Goal: Task Accomplishment & Management: Manage account settings

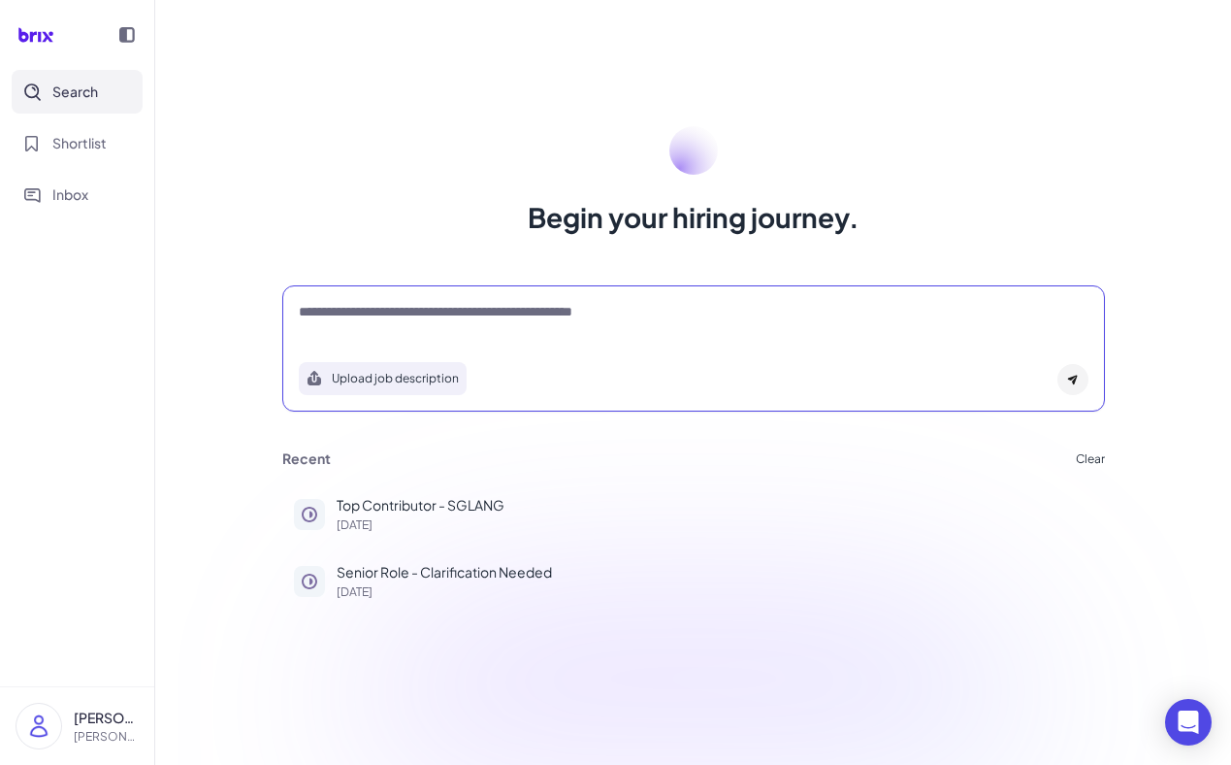
click at [371, 321] on textarea at bounding box center [694, 313] width 790 height 23
click at [359, 321] on textarea at bounding box center [694, 313] width 790 height 23
type textarea "*"
type textarea "**********"
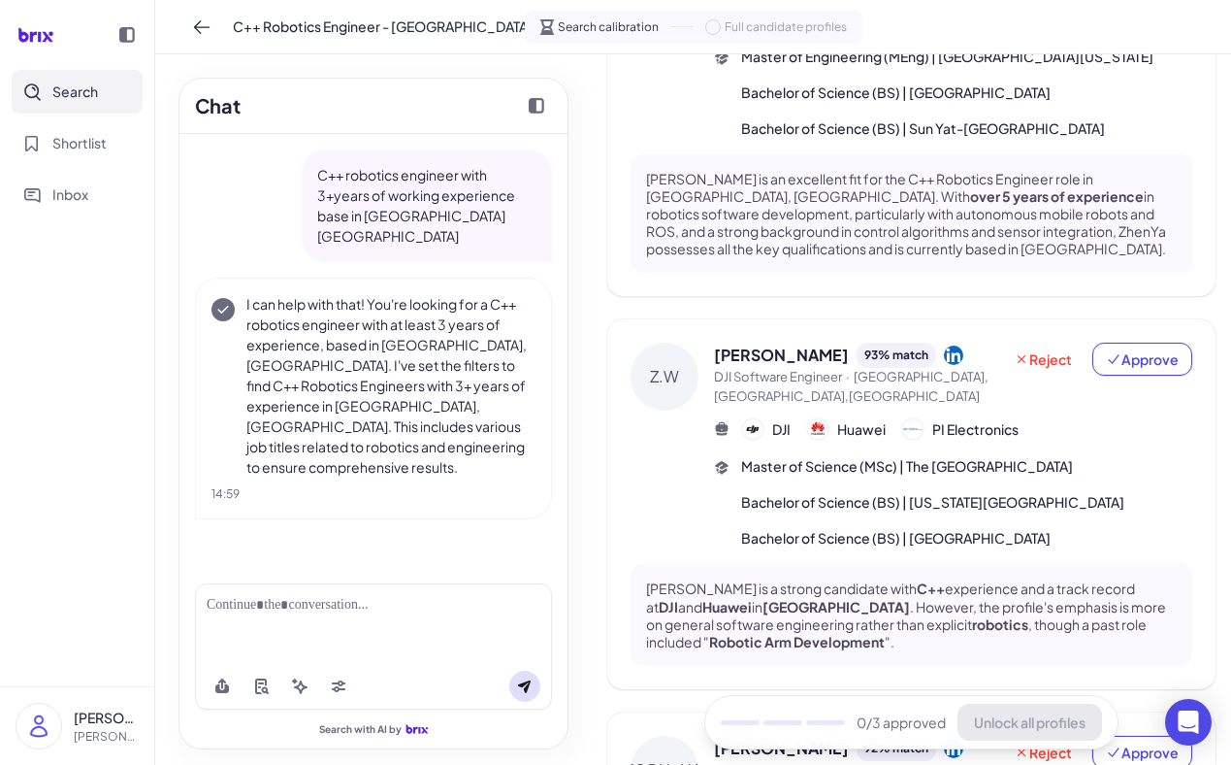
scroll to position [280, 0]
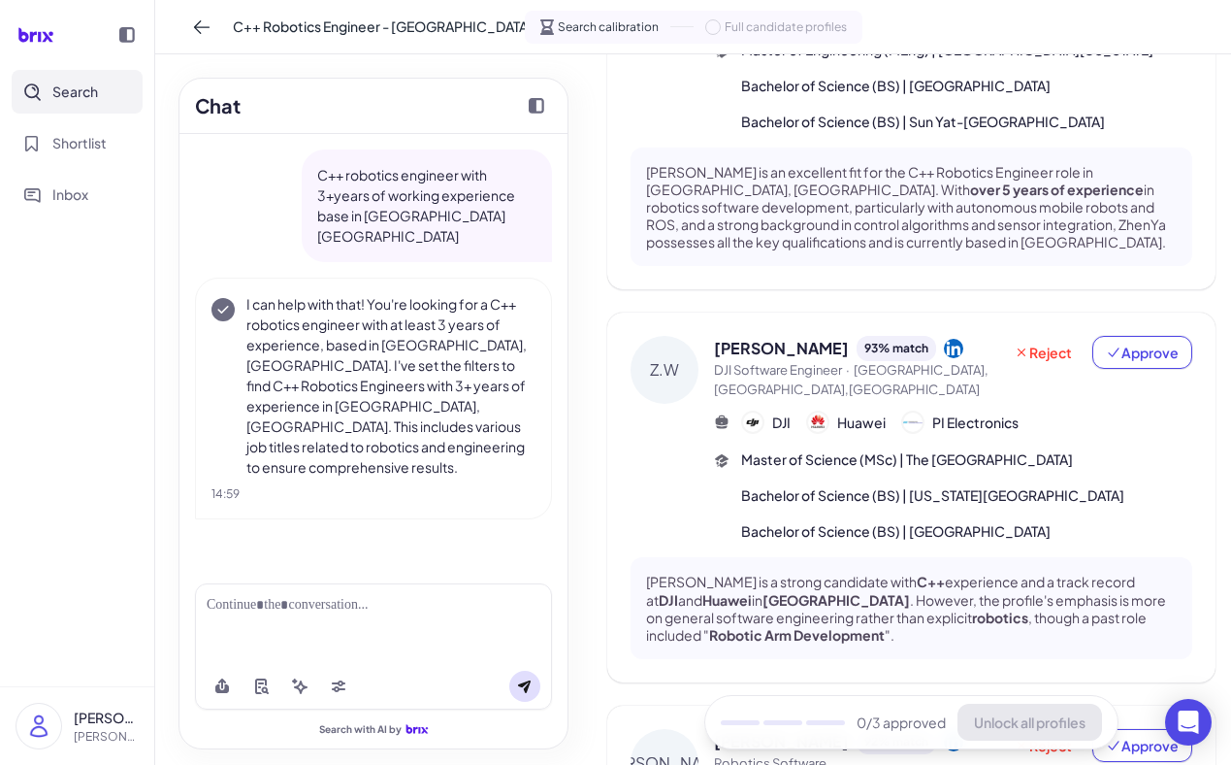
click at [802, 482] on div "Master of Science (MSc) | The [GEOGRAPHIC_DATA] and Technology Bachelor of Scie…" at bounding box center [966, 495] width 451 height 92
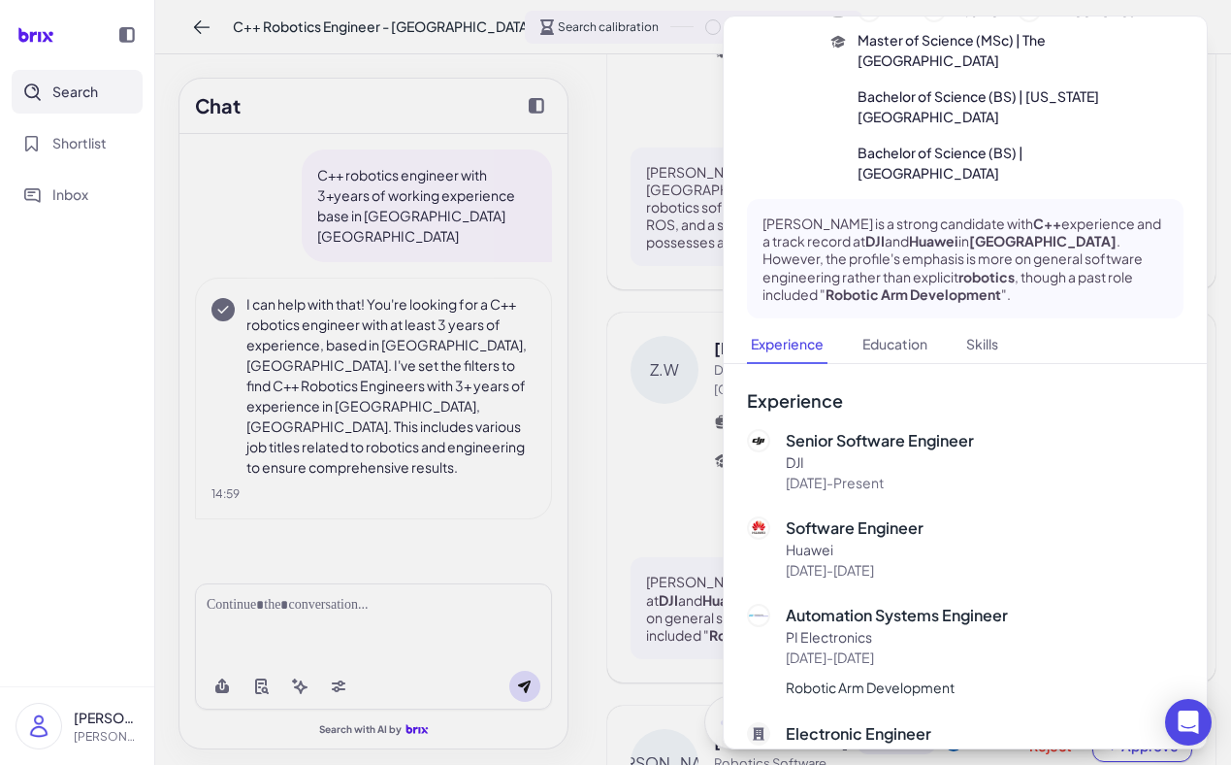
scroll to position [0, 0]
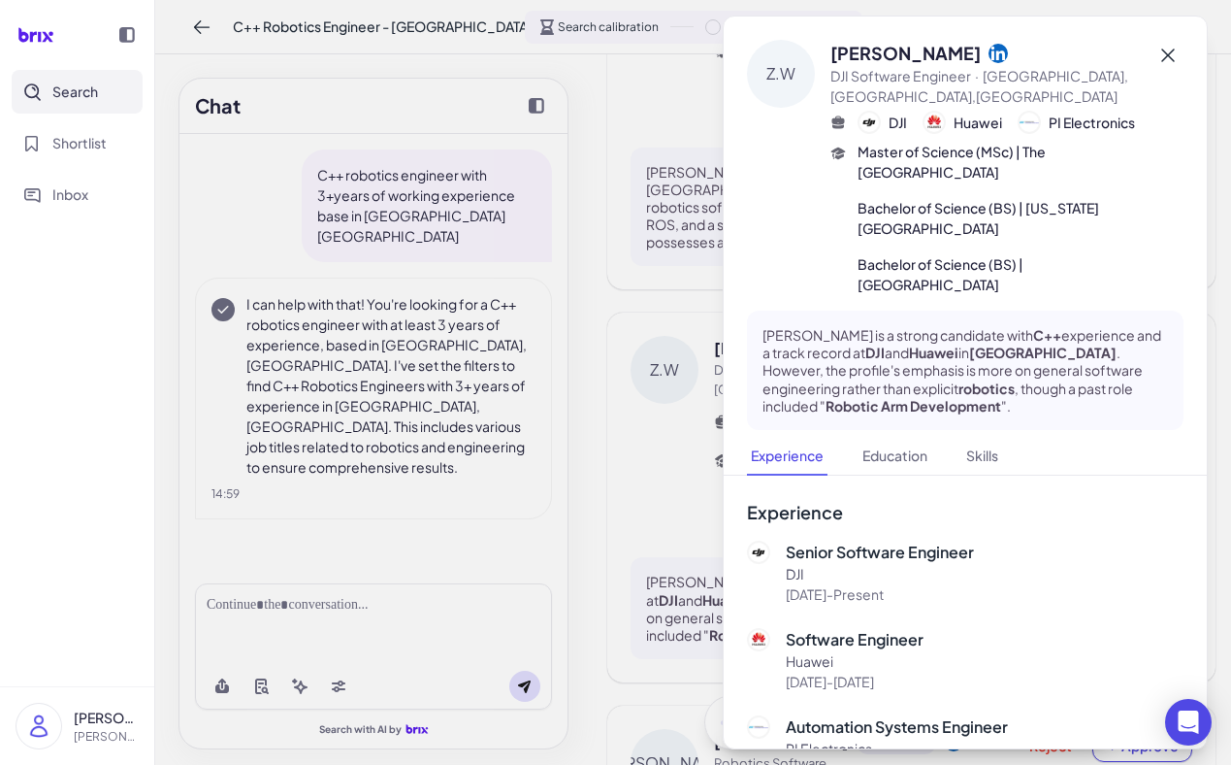
click at [1176, 48] on icon at bounding box center [1168, 55] width 23 height 23
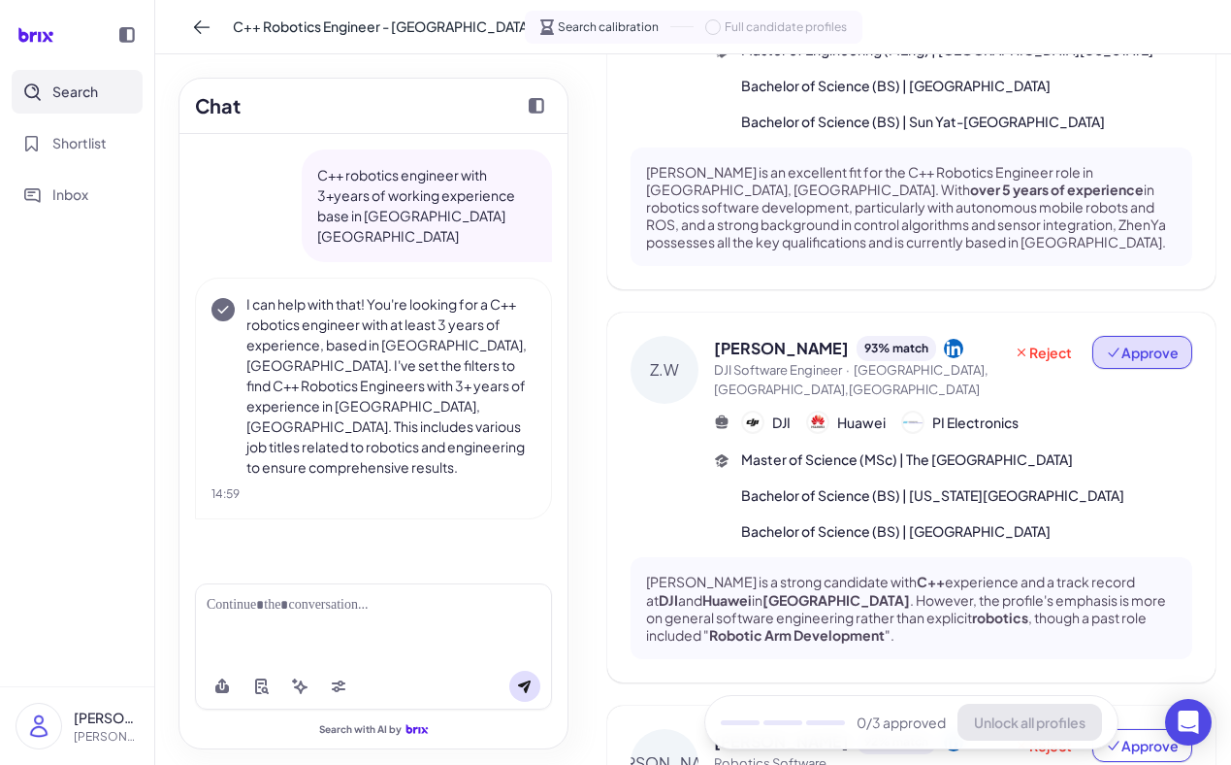
click at [1138, 346] on button "Approve" at bounding box center [1143, 352] width 100 height 33
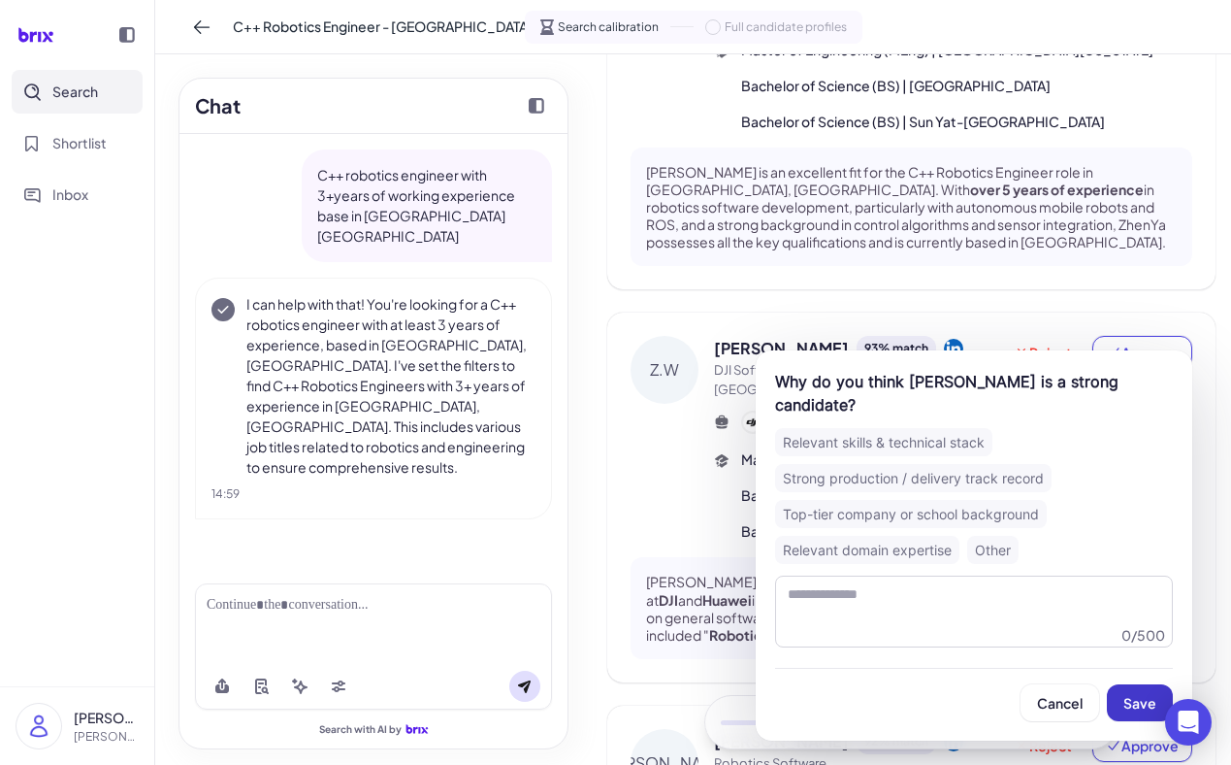
click at [1135, 694] on span "Save" at bounding box center [1140, 702] width 33 height 17
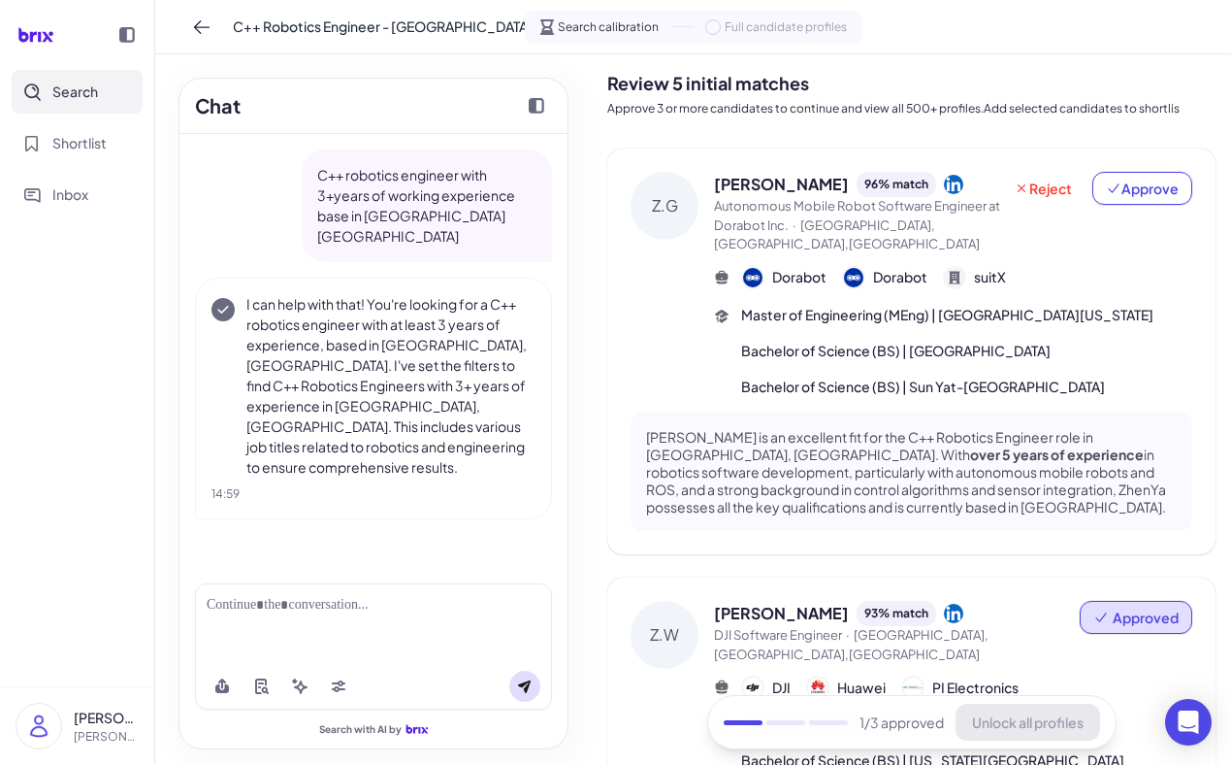
scroll to position [14, 0]
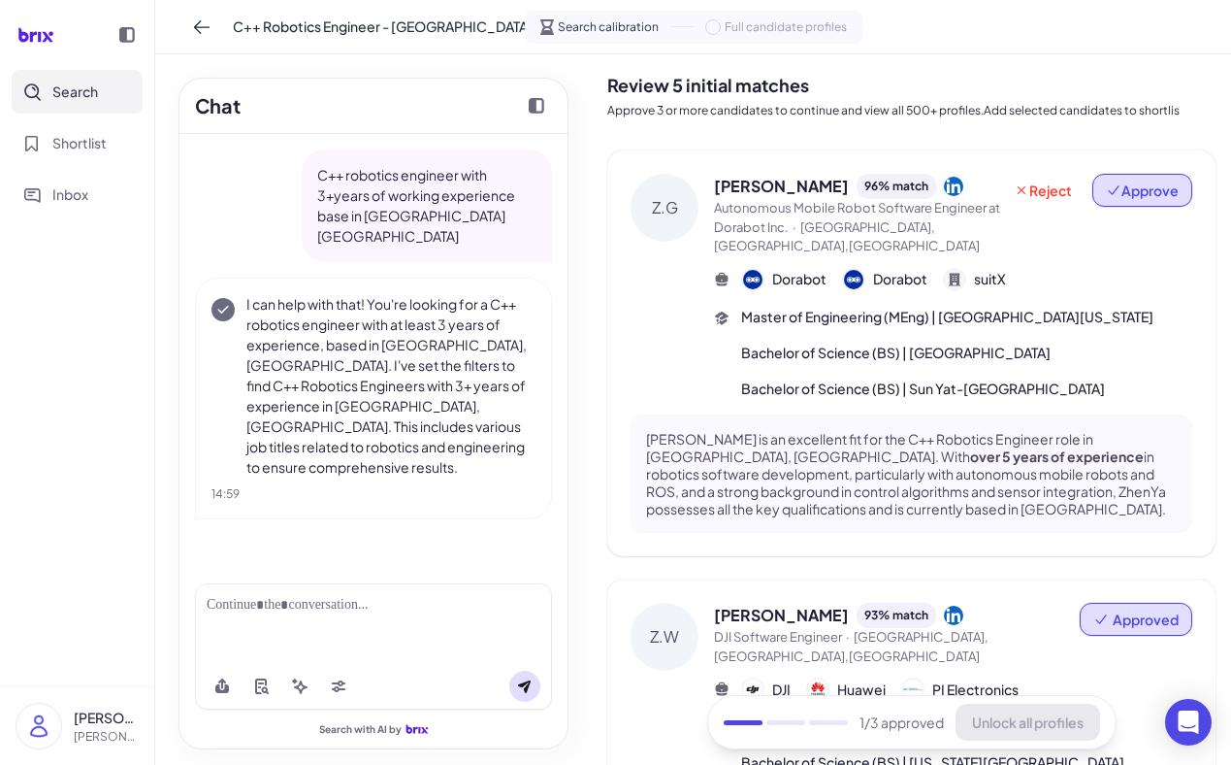
click at [1144, 196] on span "Approve" at bounding box center [1142, 189] width 73 height 19
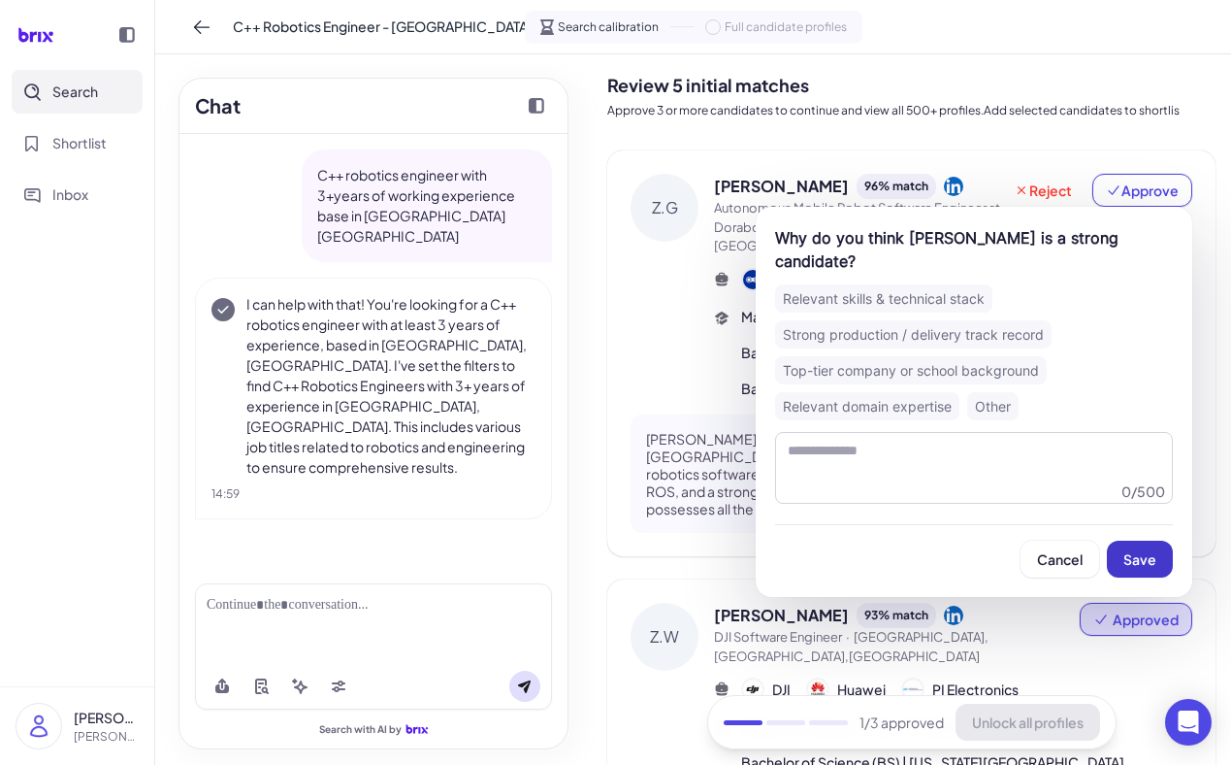
click at [1137, 544] on button "Save" at bounding box center [1140, 558] width 66 height 37
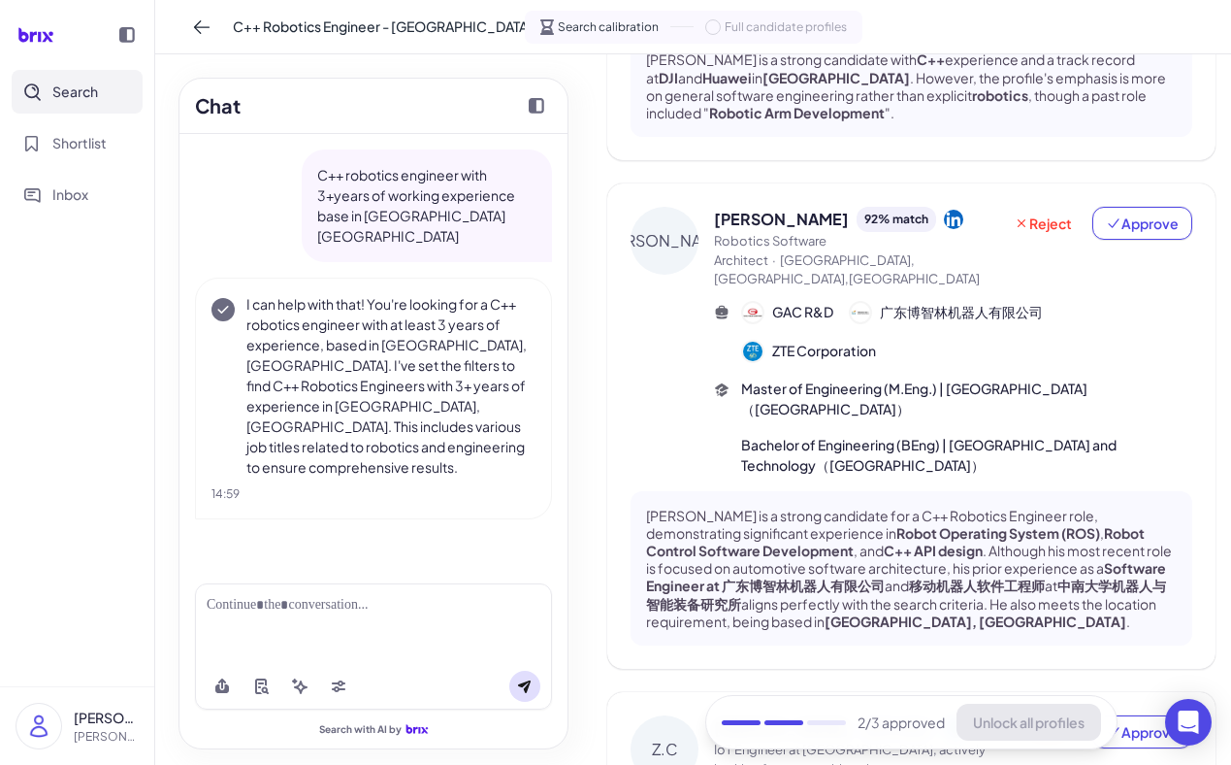
scroll to position [805, 0]
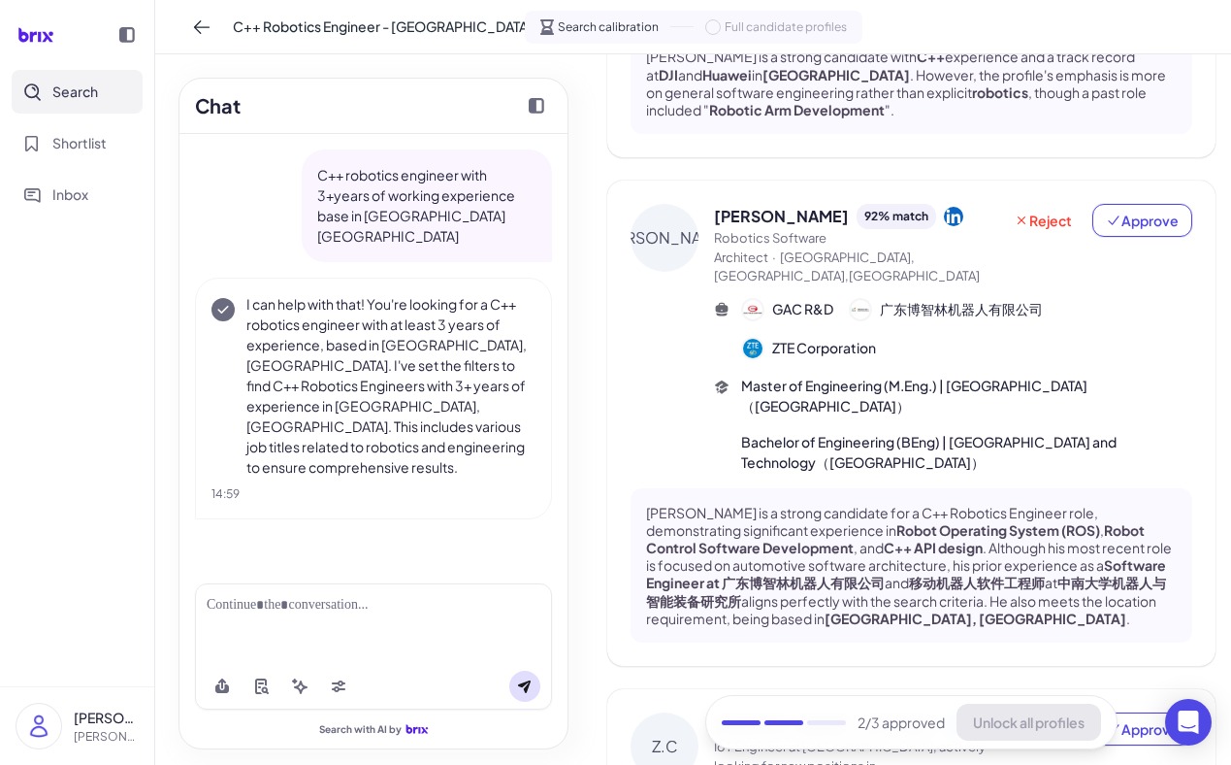
click at [672, 211] on div "[PERSON_NAME]" at bounding box center [665, 238] width 68 height 68
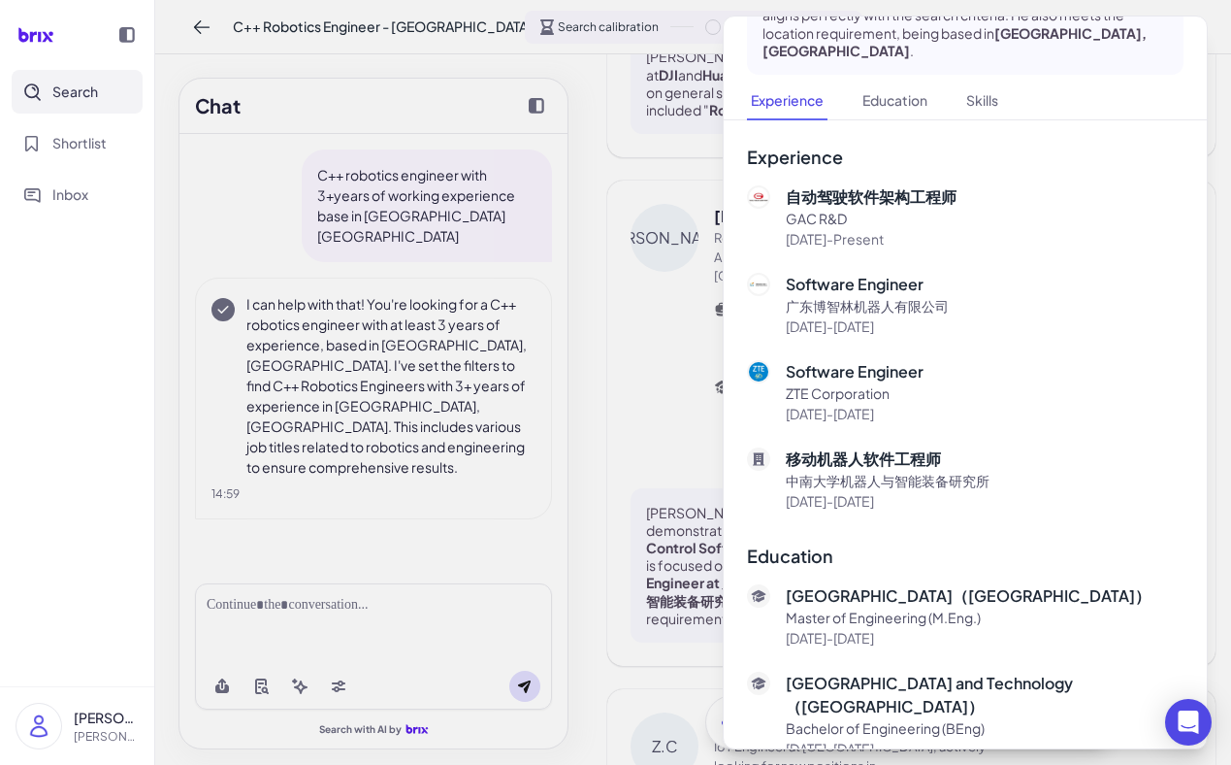
scroll to position [0, 0]
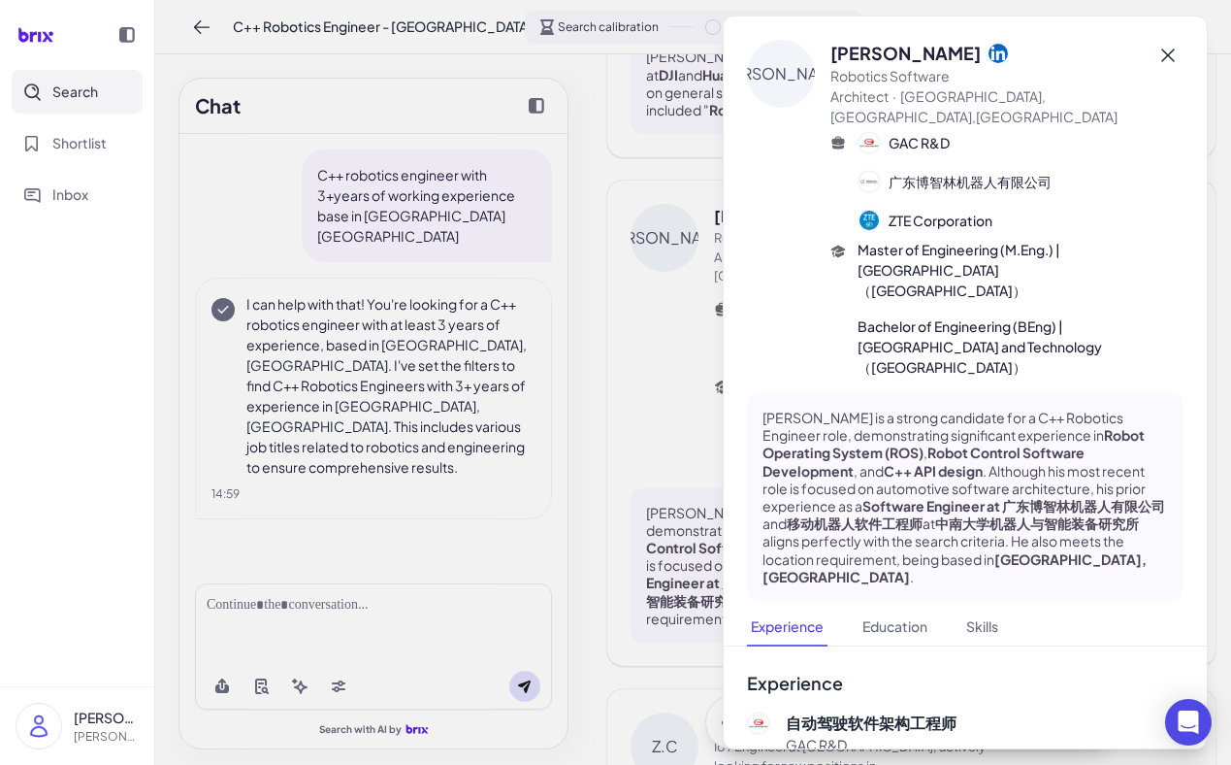
click at [1171, 43] on button at bounding box center [1168, 55] width 31 height 31
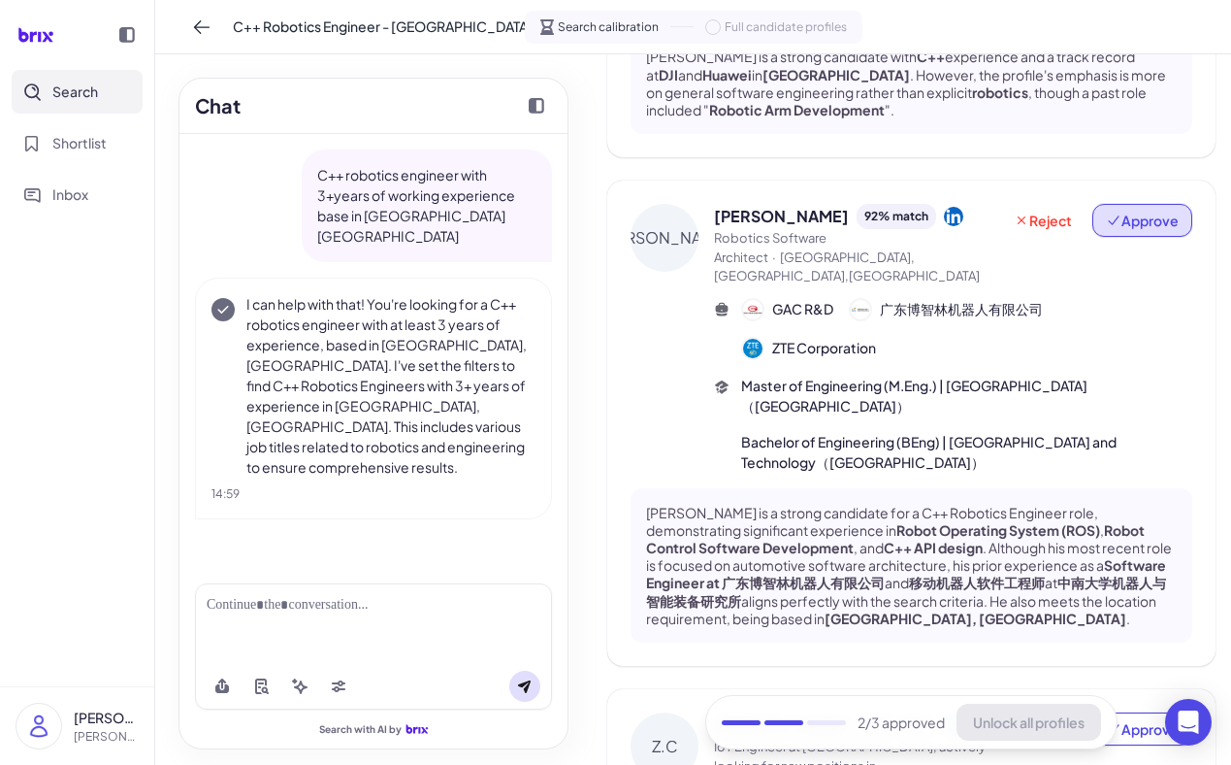
click at [1127, 211] on span "Approve" at bounding box center [1142, 220] width 73 height 19
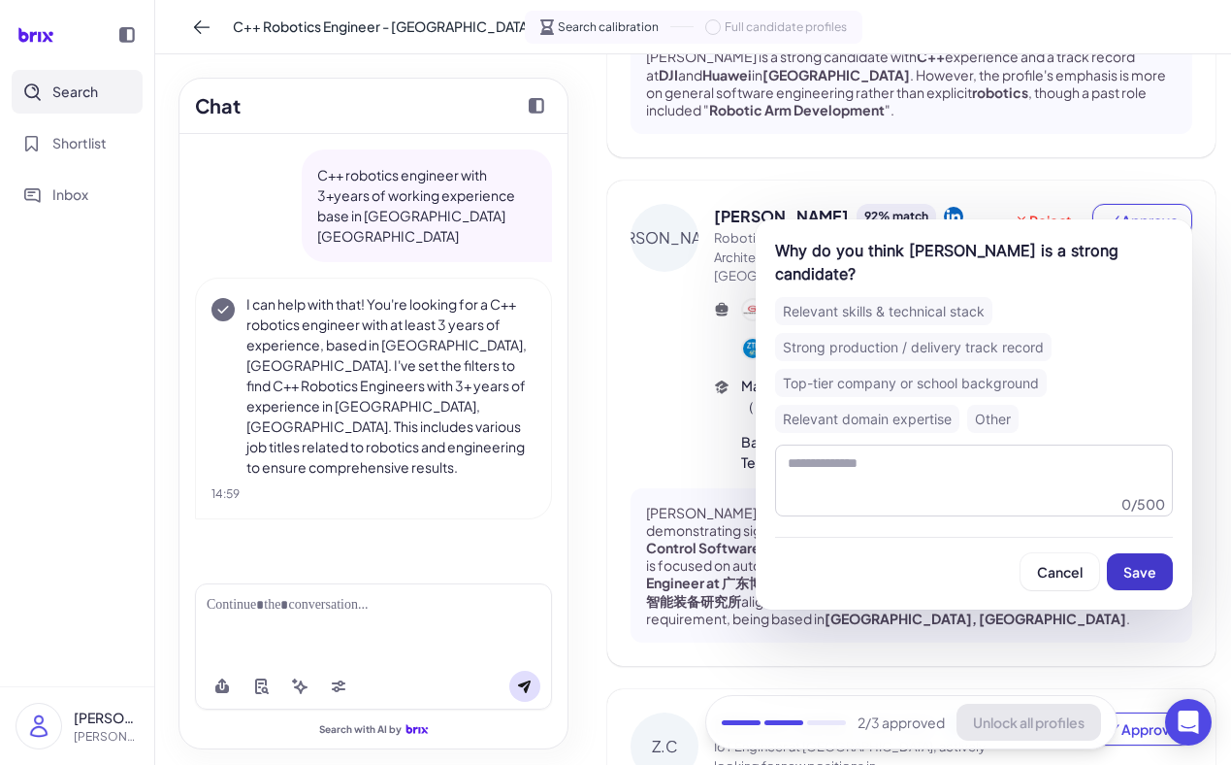
click at [1133, 563] on span "Save" at bounding box center [1140, 571] width 33 height 17
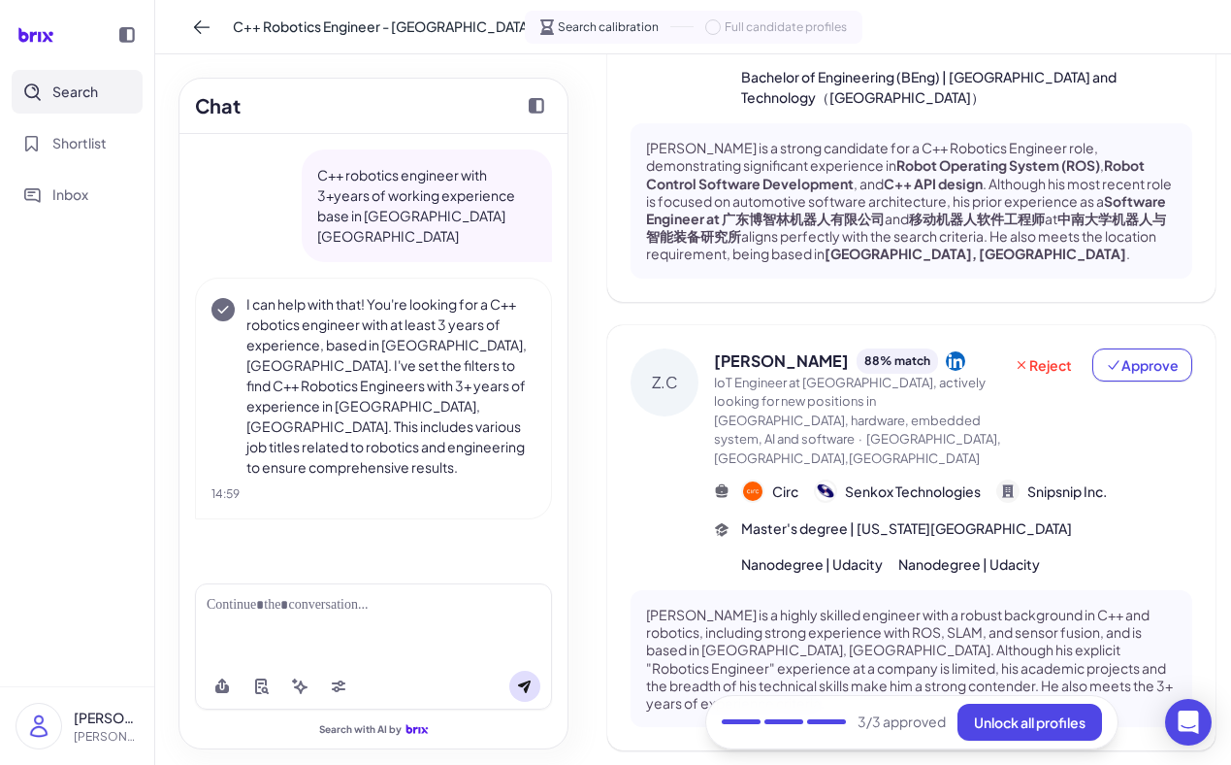
scroll to position [1155, 0]
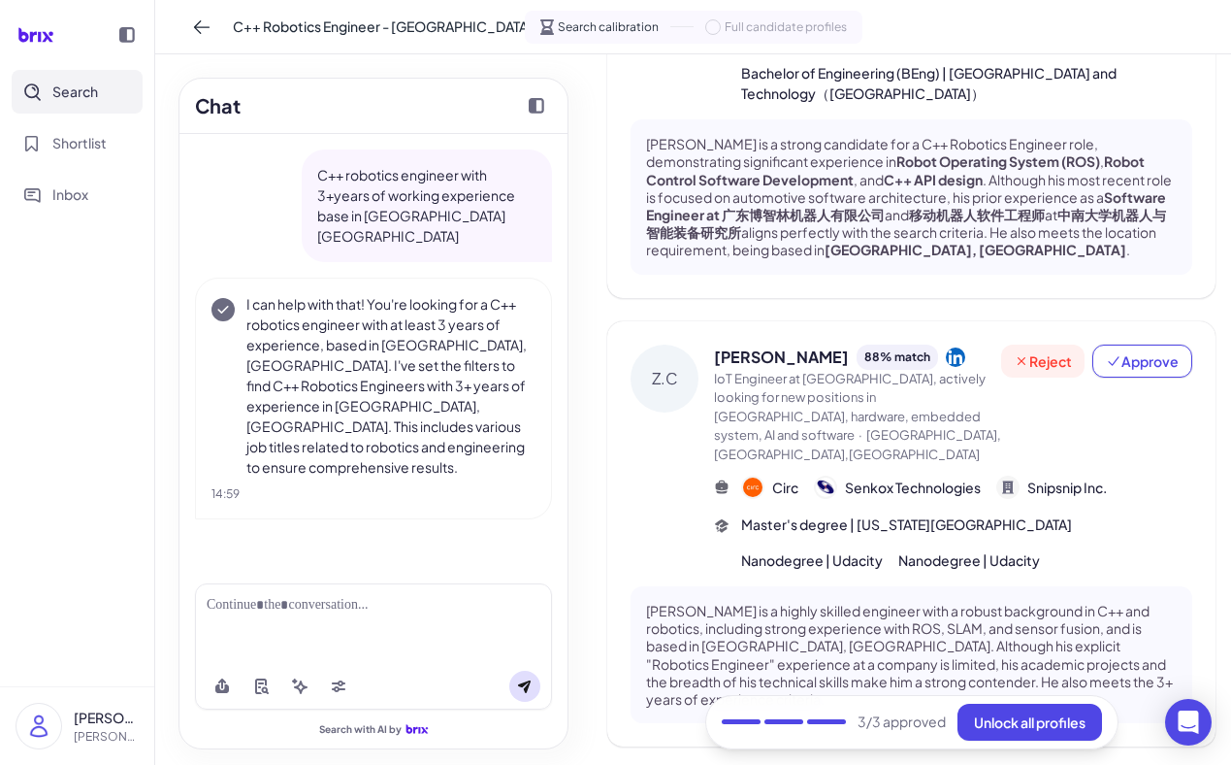
click at [1068, 351] on span "Reject" at bounding box center [1043, 360] width 58 height 19
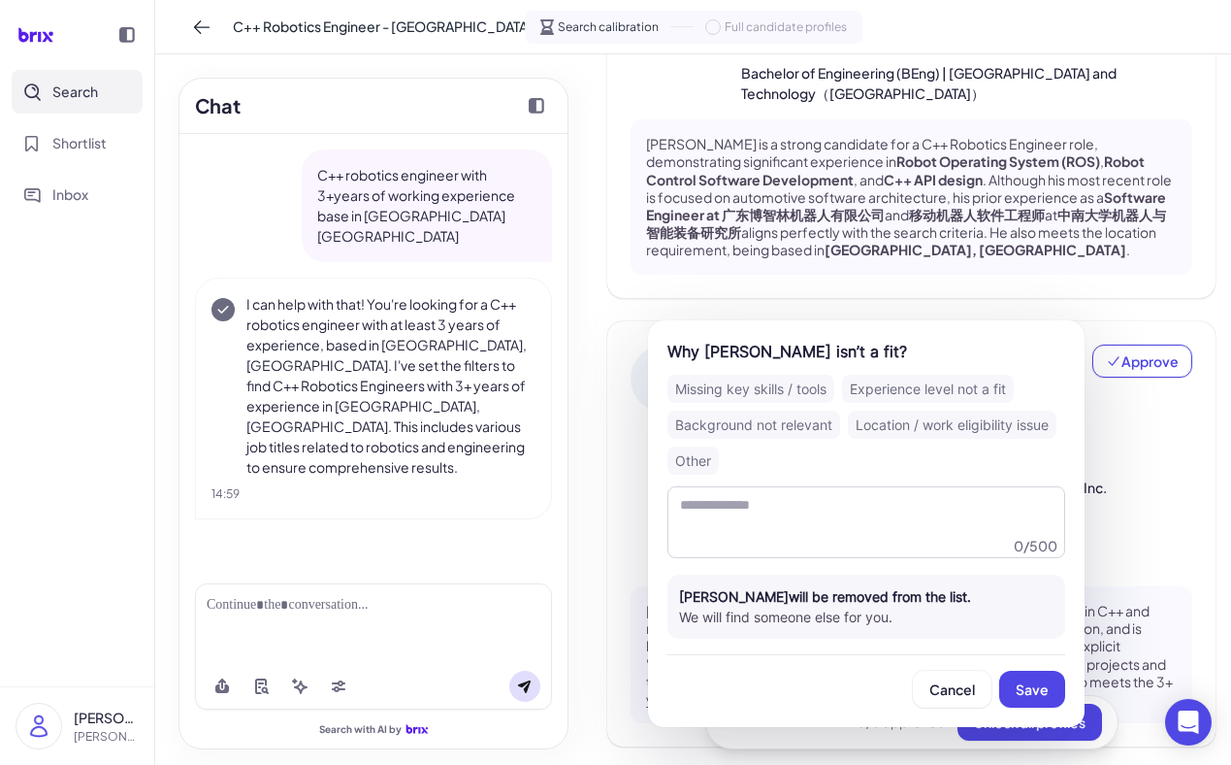
click at [814, 415] on div "Background not relevant" at bounding box center [754, 424] width 173 height 28
click at [1033, 682] on span "Save" at bounding box center [1032, 688] width 33 height 17
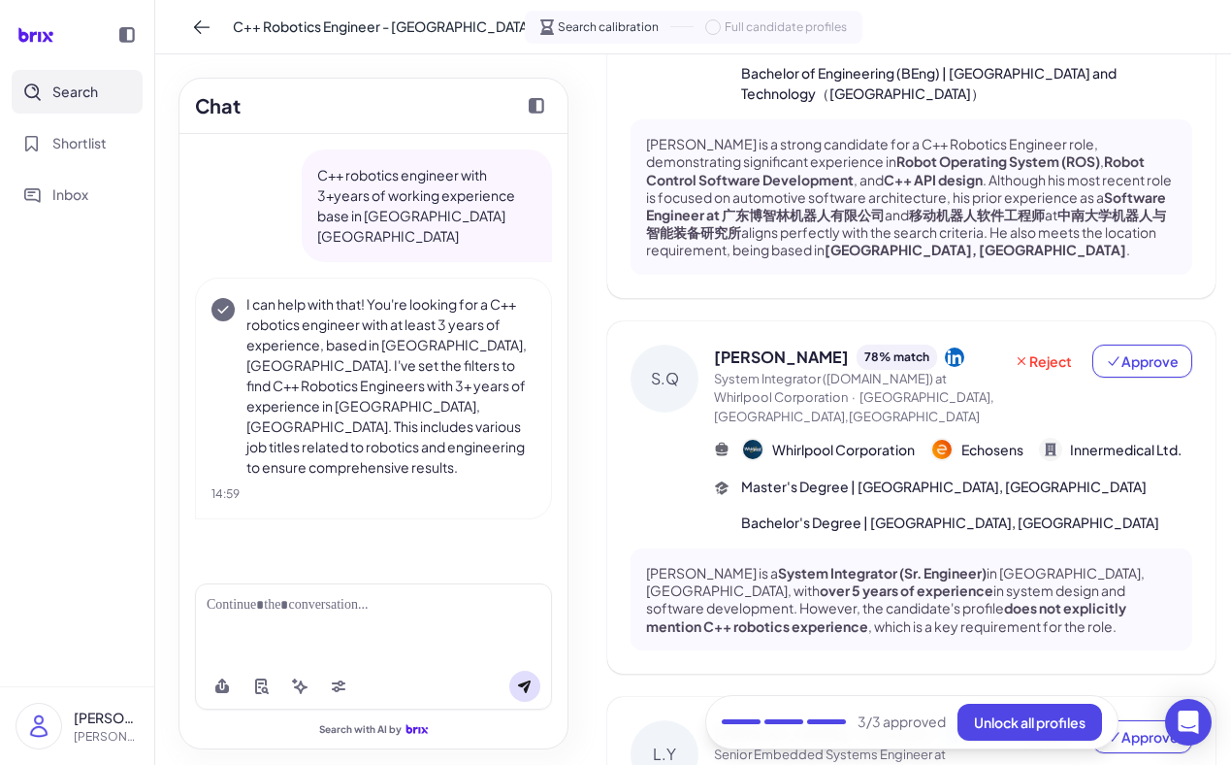
click at [678, 344] on div "S.Q" at bounding box center [665, 378] width 68 height 68
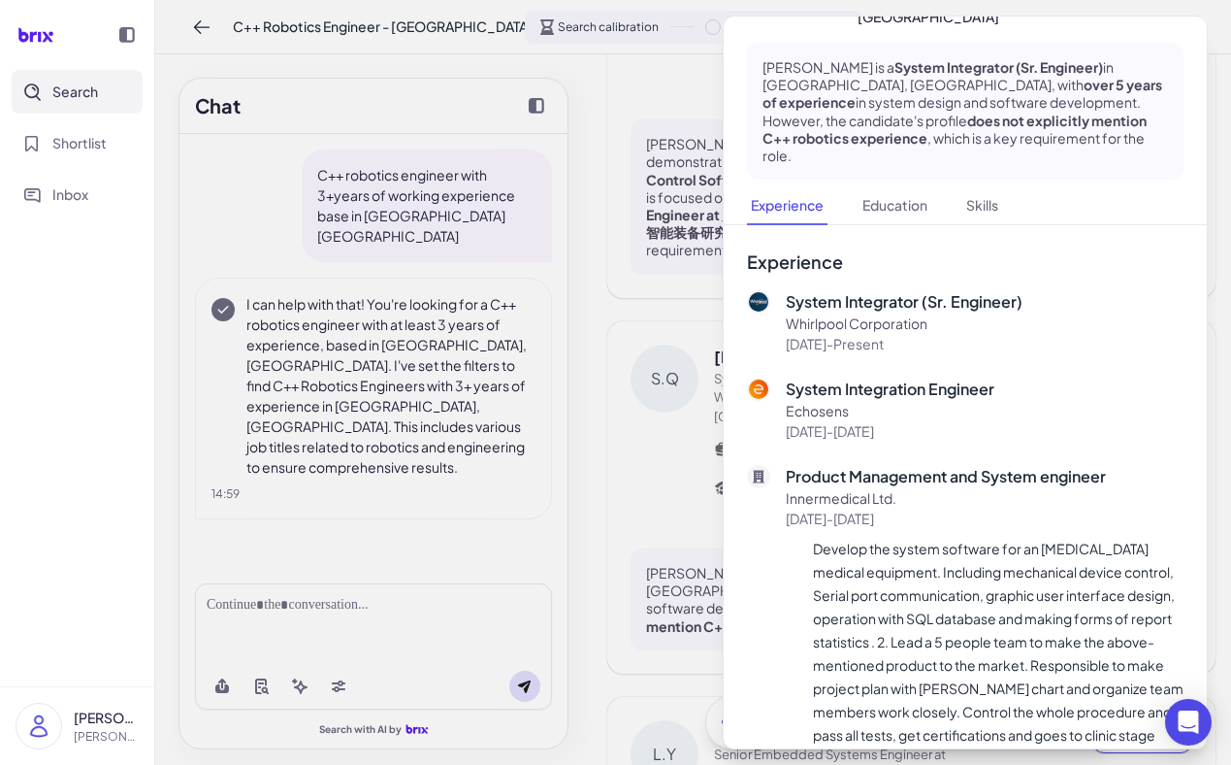
scroll to position [0, 0]
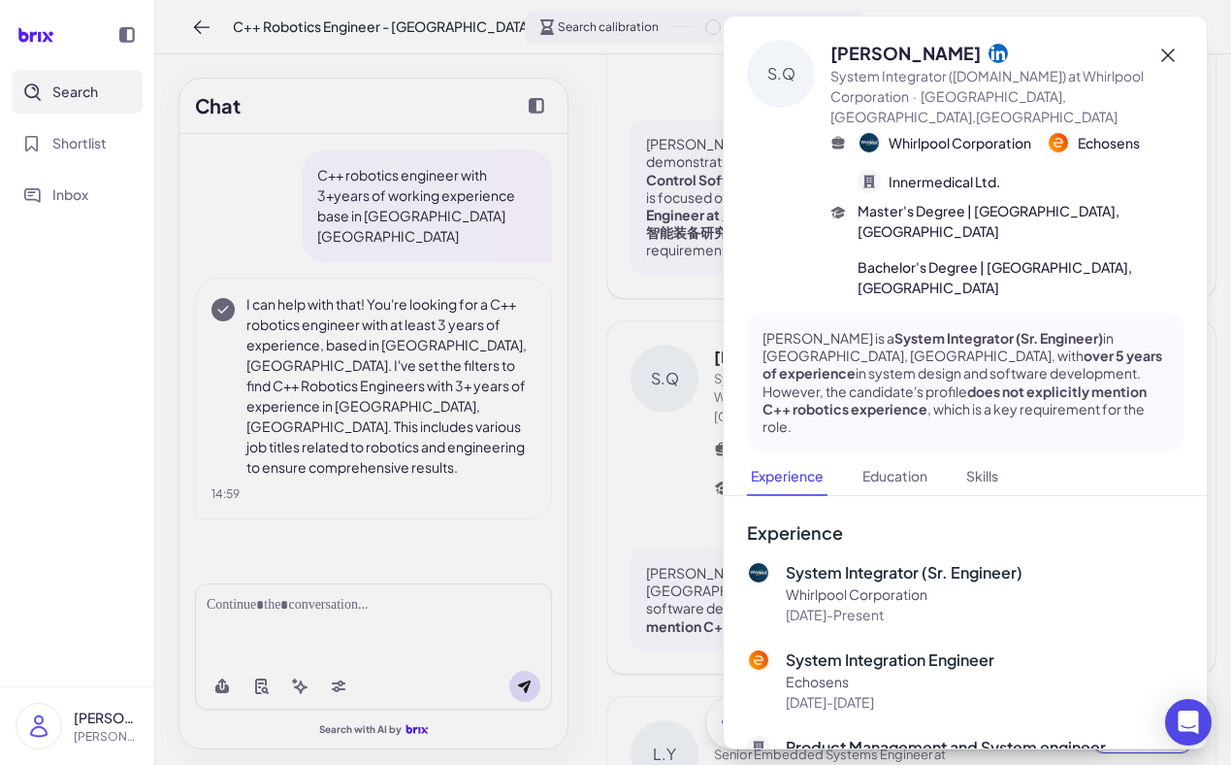
click at [1168, 53] on icon at bounding box center [1168, 56] width 14 height 14
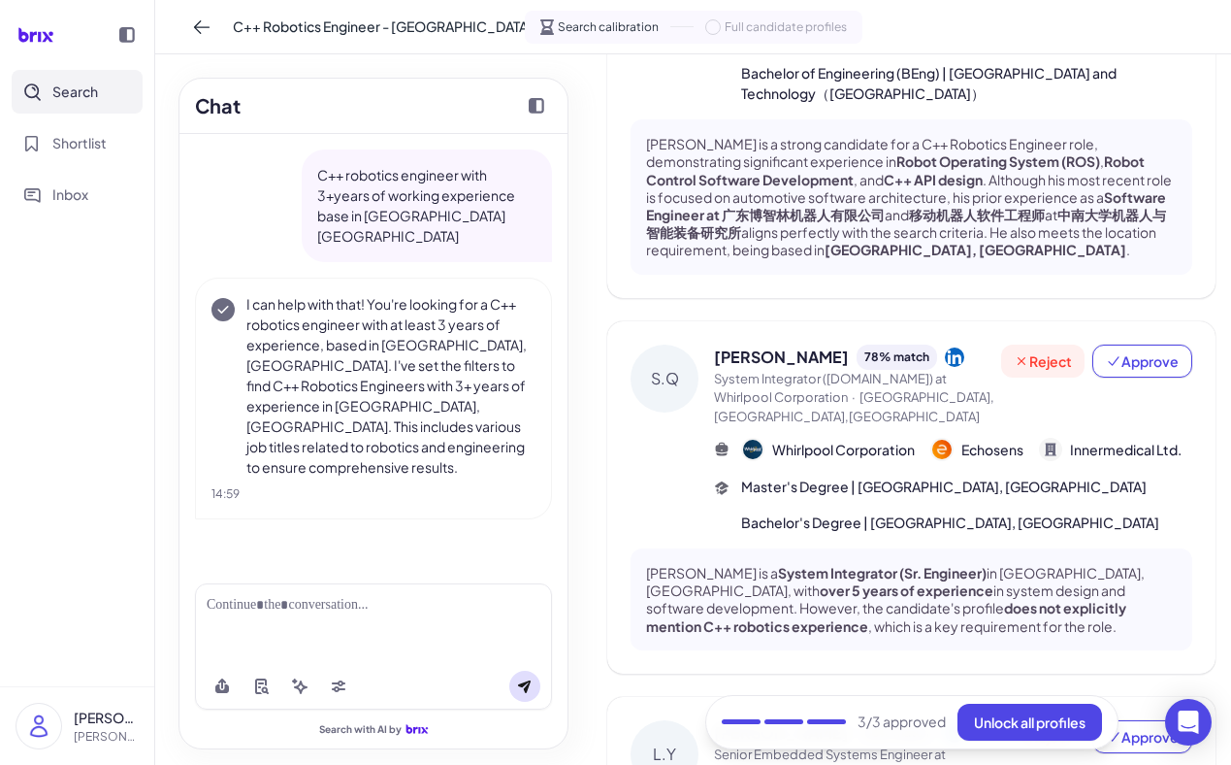
click at [1043, 351] on span "Reject" at bounding box center [1043, 360] width 58 height 19
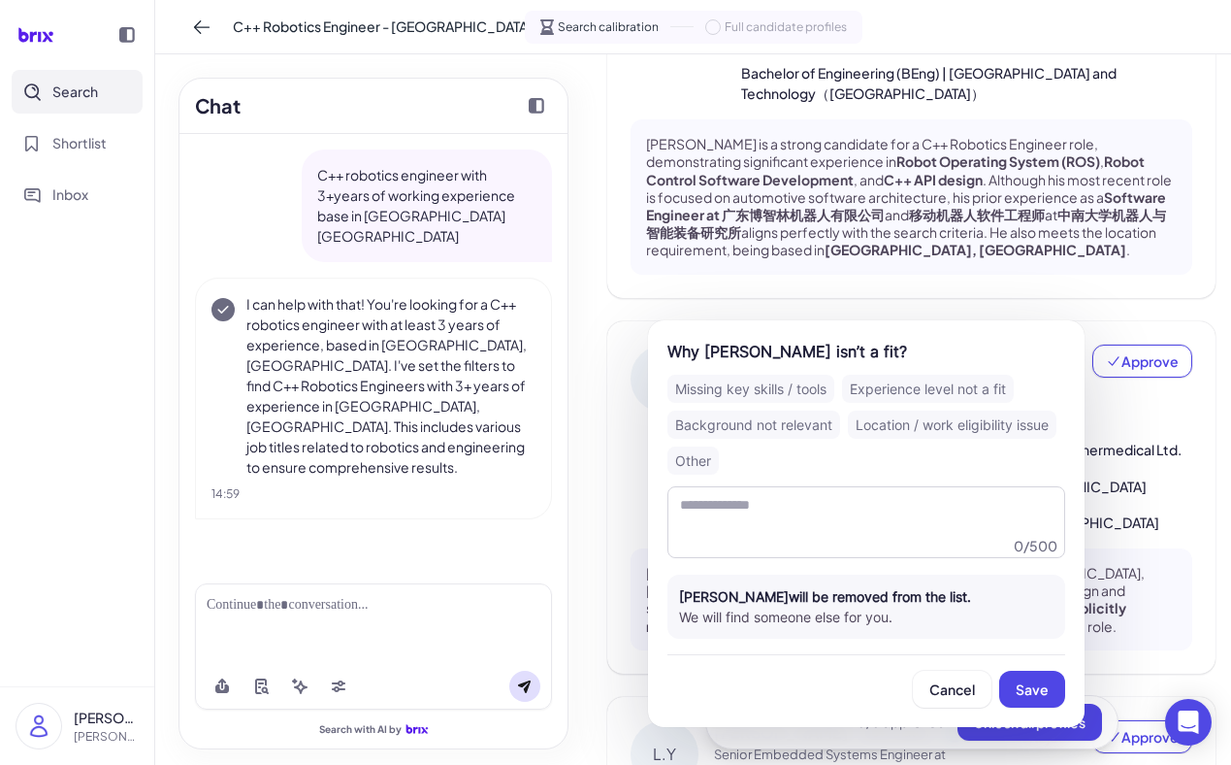
click at [775, 398] on div "Missing key skills / tools" at bounding box center [751, 389] width 167 height 28
click at [1039, 689] on span "Save" at bounding box center [1032, 688] width 33 height 17
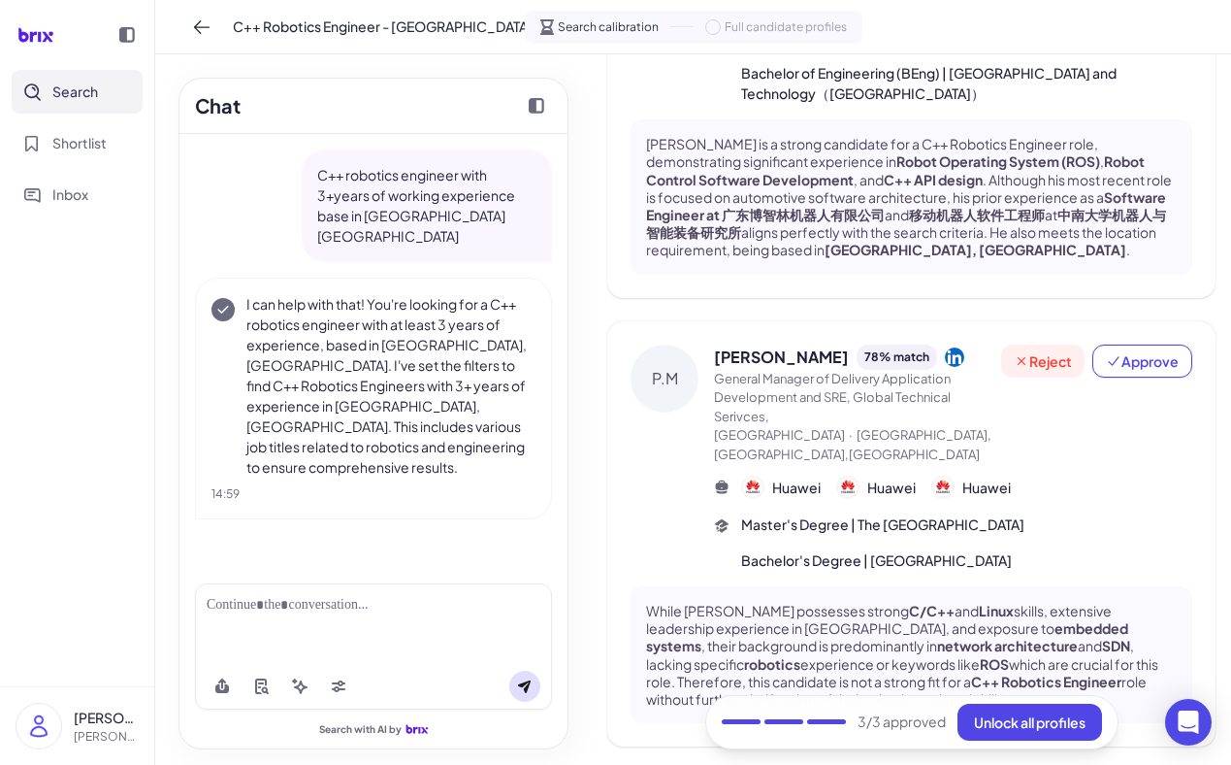
click at [1047, 351] on span "Reject" at bounding box center [1043, 360] width 58 height 19
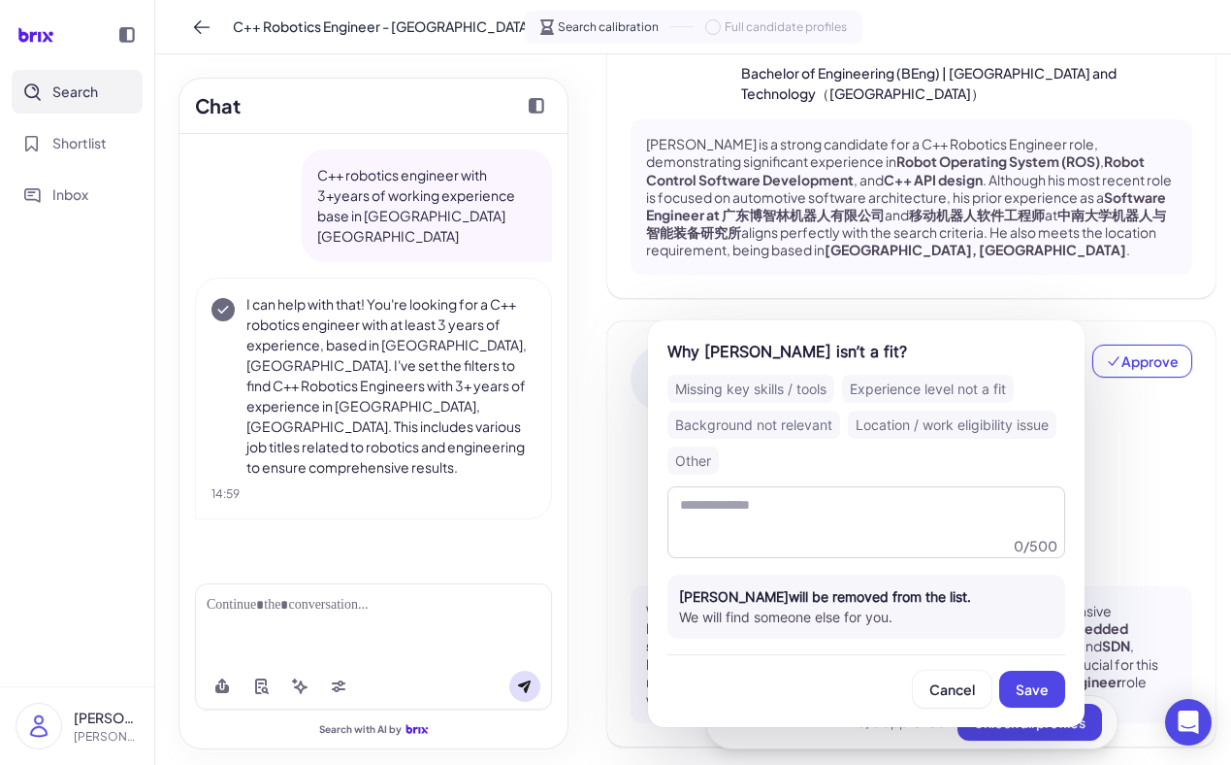
click at [887, 389] on div "Experience level not a fit" at bounding box center [928, 389] width 172 height 28
click at [749, 420] on div "Background not relevant" at bounding box center [754, 424] width 173 height 28
click at [741, 407] on div "Missing key skills / tools Experience level not a fit Background not relevant L…" at bounding box center [867, 425] width 398 height 100
click at [896, 420] on div "Location / work eligibility issue" at bounding box center [952, 424] width 209 height 28
click at [765, 432] on div "Background not relevant" at bounding box center [754, 424] width 173 height 28
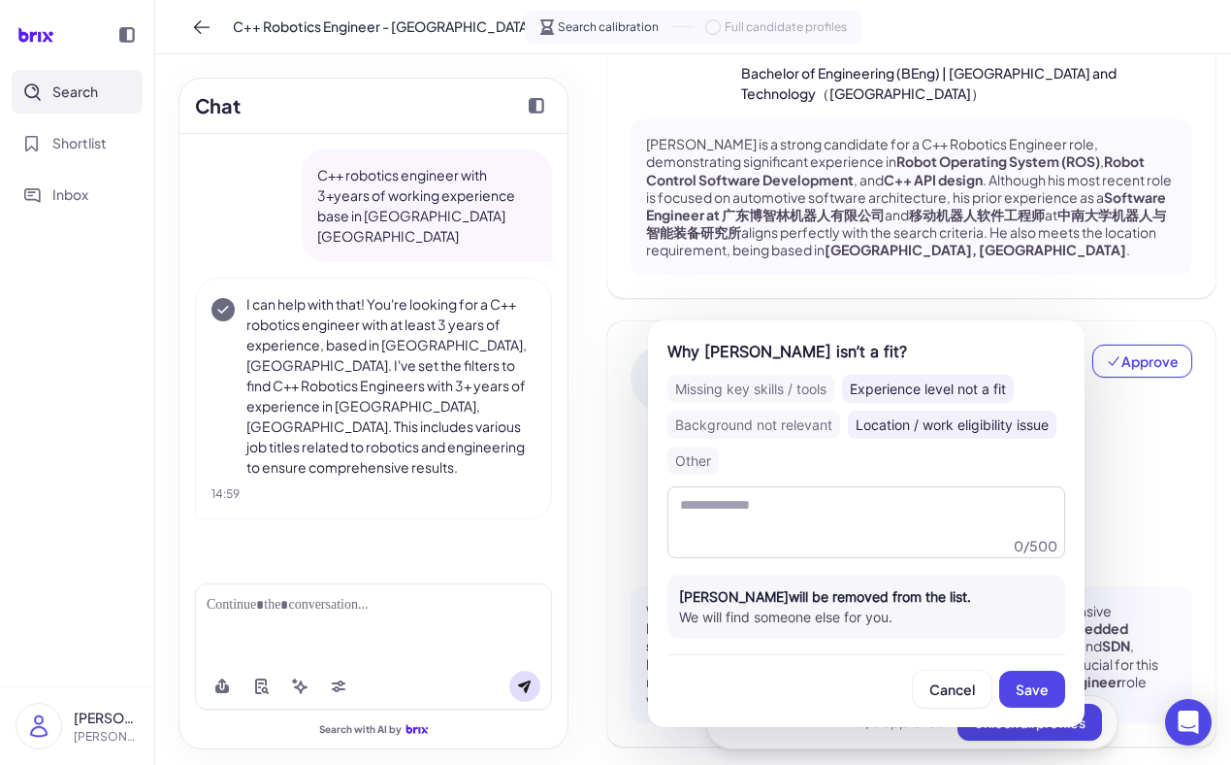
click at [889, 429] on div "Location / work eligibility issue" at bounding box center [952, 424] width 209 height 28
click at [793, 423] on div "Background not relevant" at bounding box center [754, 424] width 173 height 28
click at [880, 382] on div "Experience level not a fit" at bounding box center [928, 389] width 172 height 28
click at [1029, 683] on span "Save" at bounding box center [1032, 688] width 33 height 17
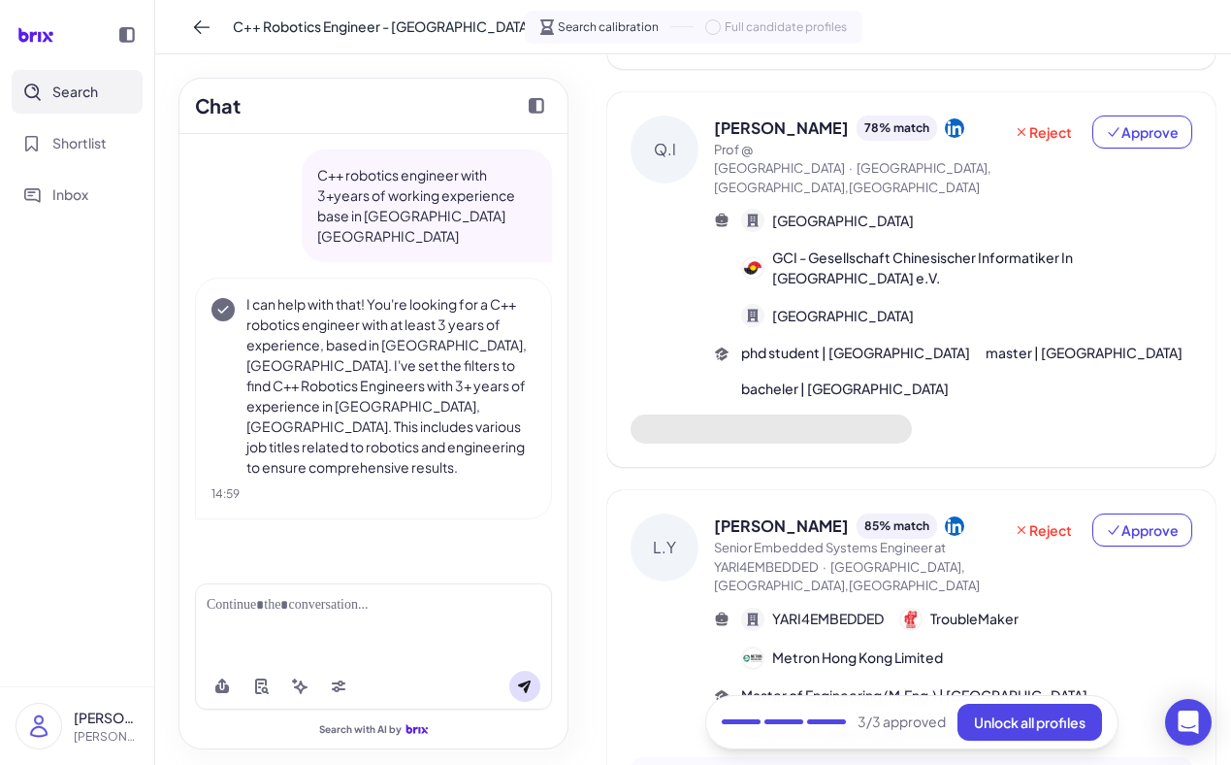
scroll to position [1387, 0]
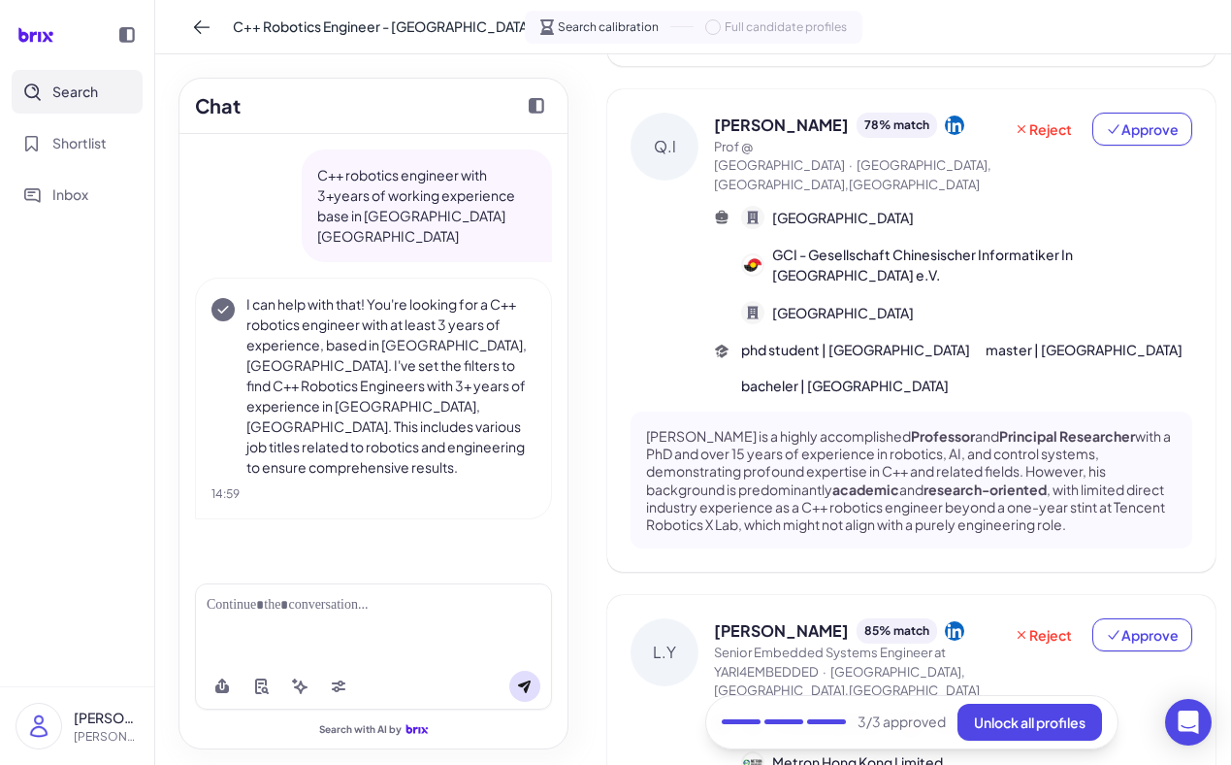
click at [676, 618] on div "L.Y" at bounding box center [665, 652] width 68 height 68
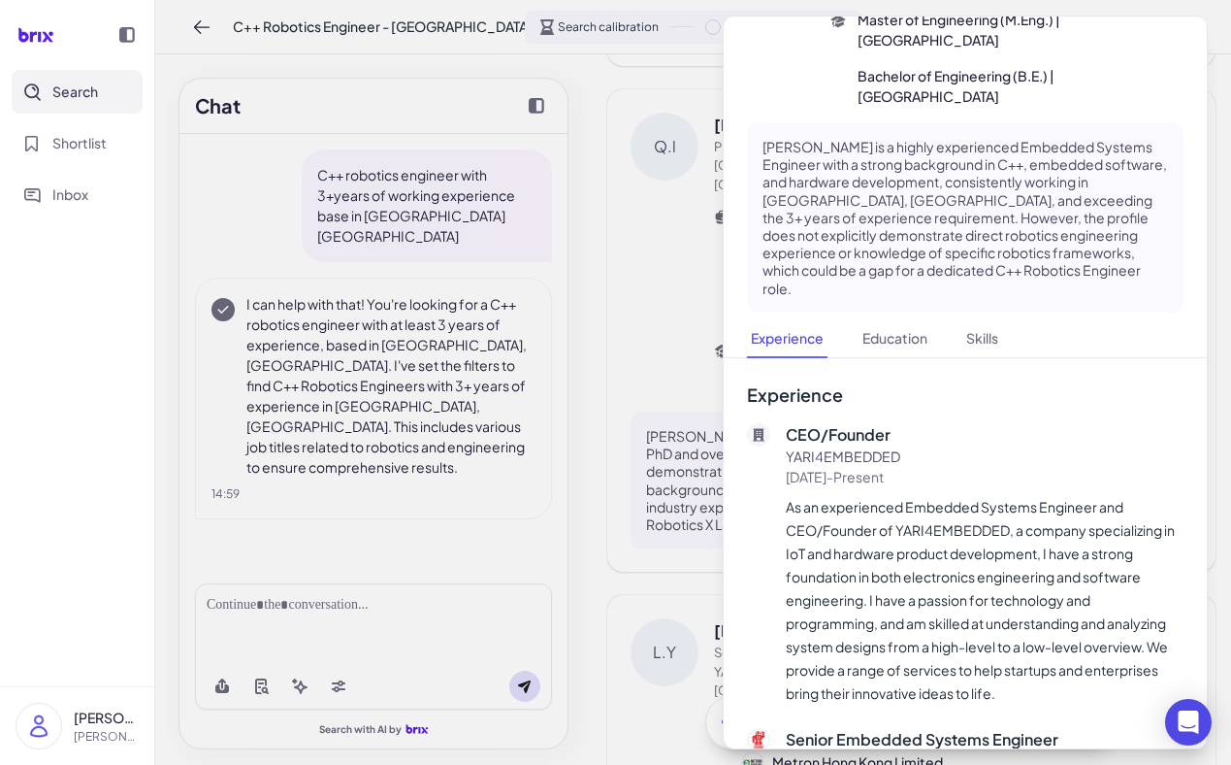
scroll to position [153, 0]
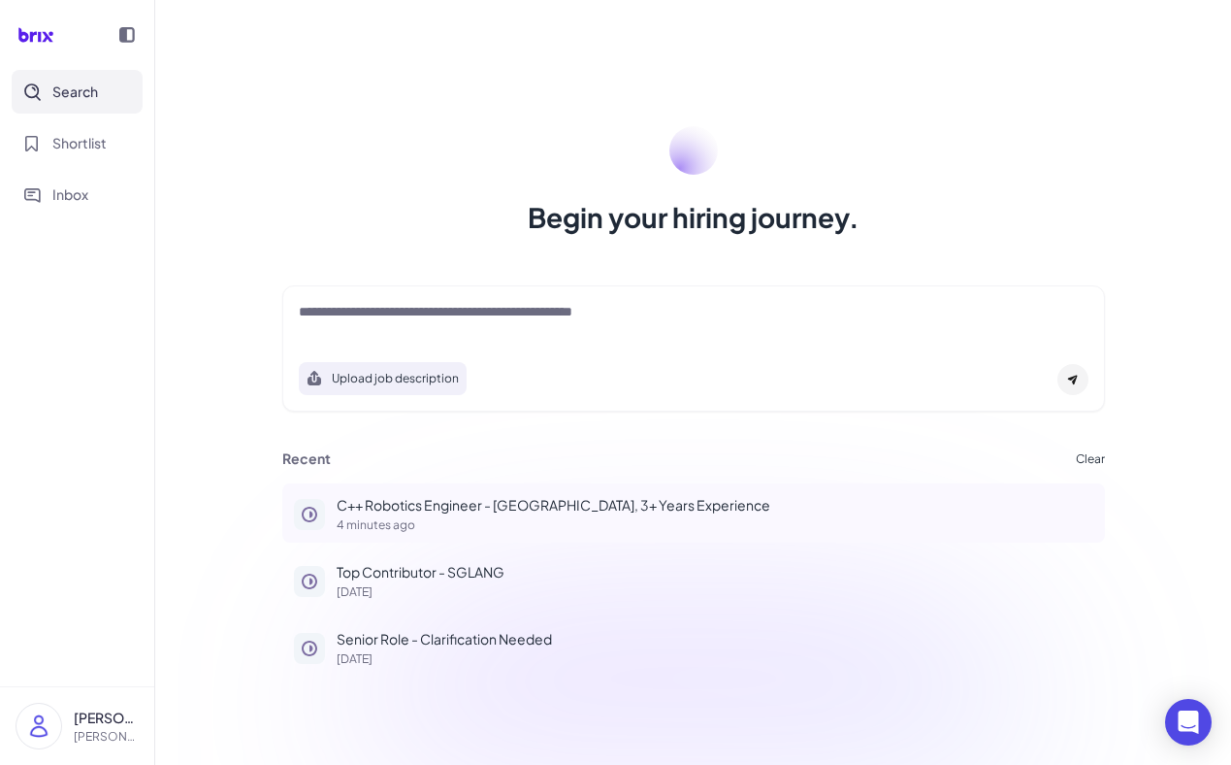
click at [454, 525] on p "4 minutes ago" at bounding box center [715, 525] width 757 height 12
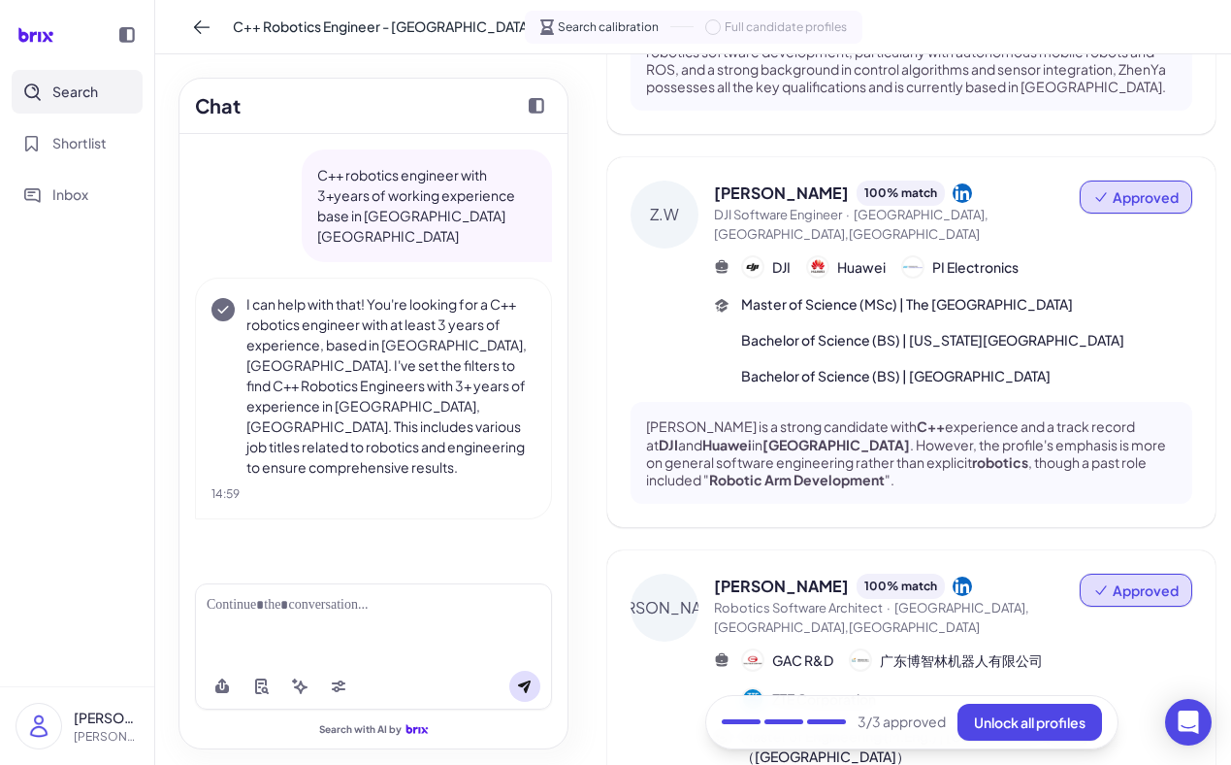
scroll to position [437, 0]
click at [1021, 719] on span "Unlock all profiles" at bounding box center [1030, 721] width 112 height 17
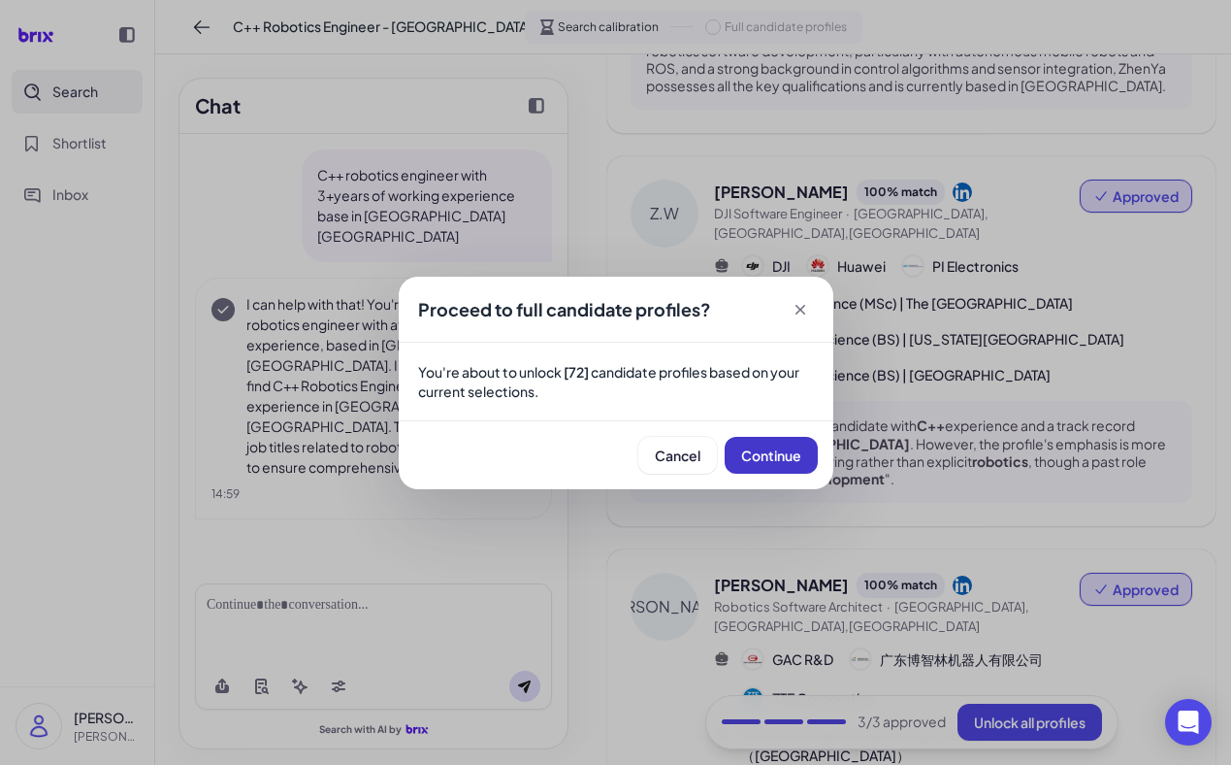
click at [751, 453] on span "Continue" at bounding box center [771, 454] width 60 height 17
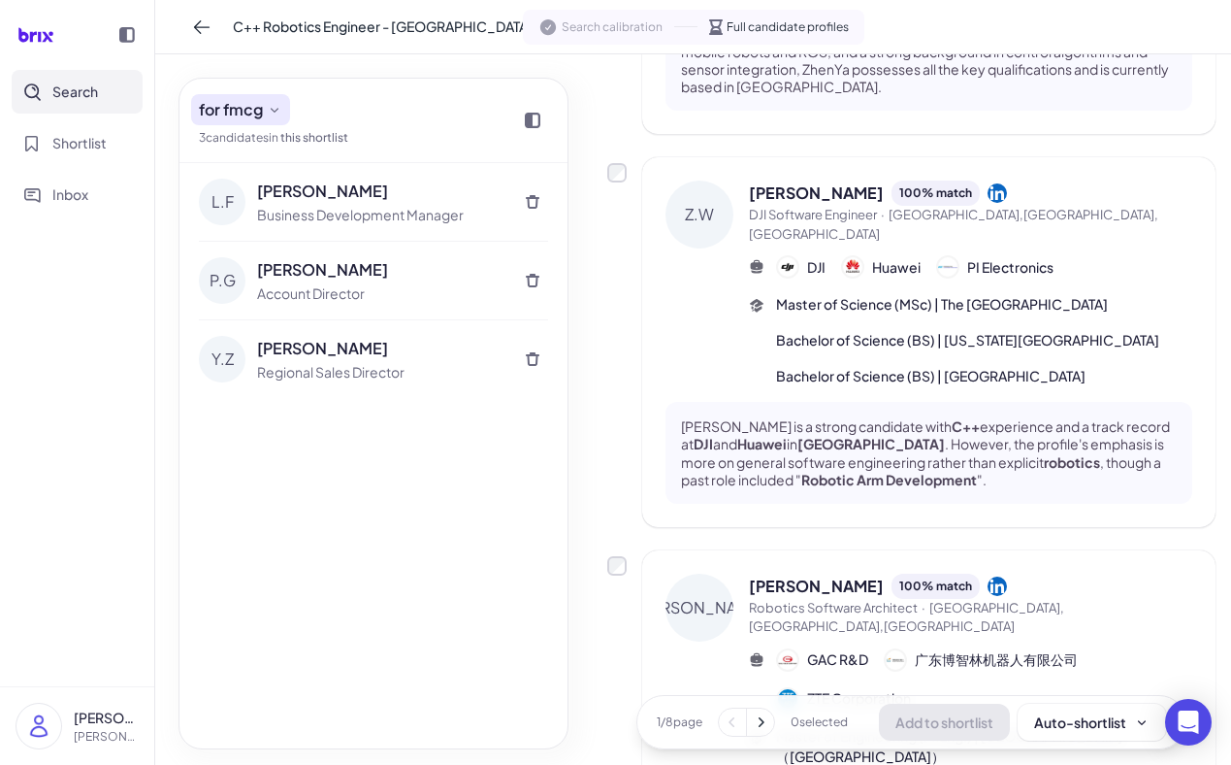
click at [277, 113] on icon at bounding box center [275, 110] width 16 height 16
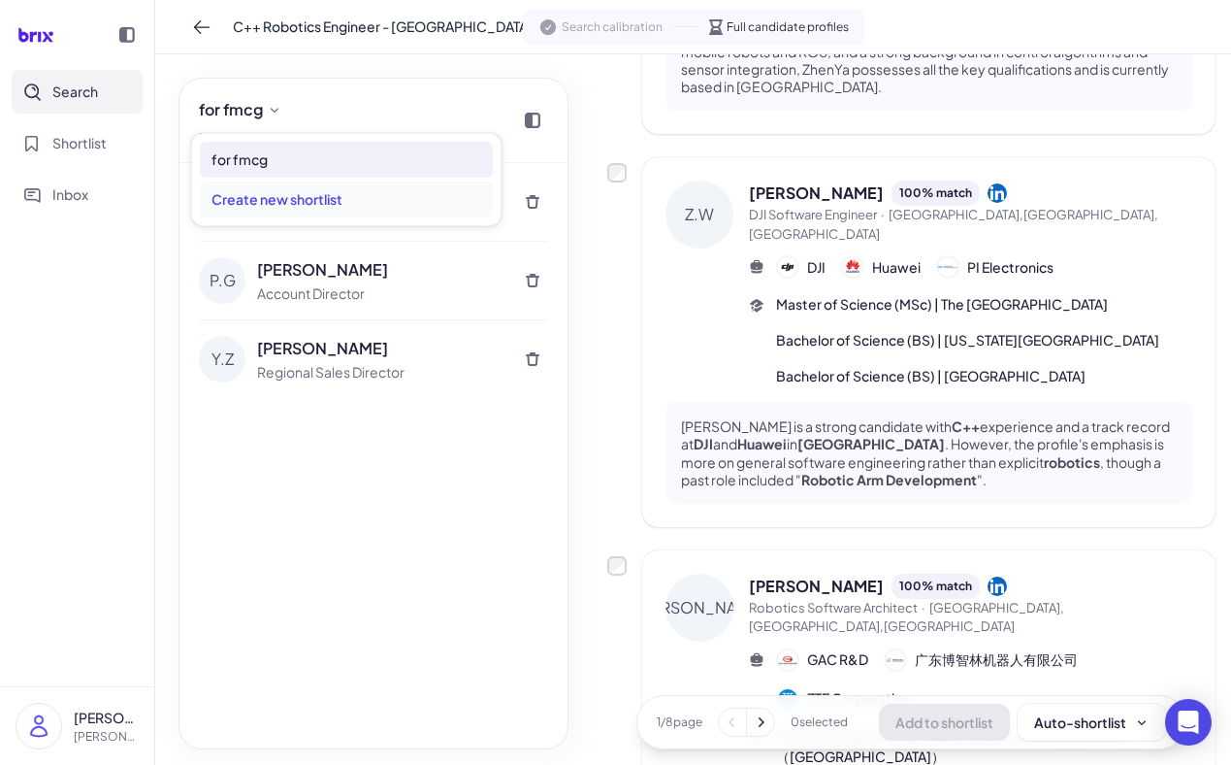
click at [300, 201] on div "Create new shortlist" at bounding box center [346, 199] width 293 height 36
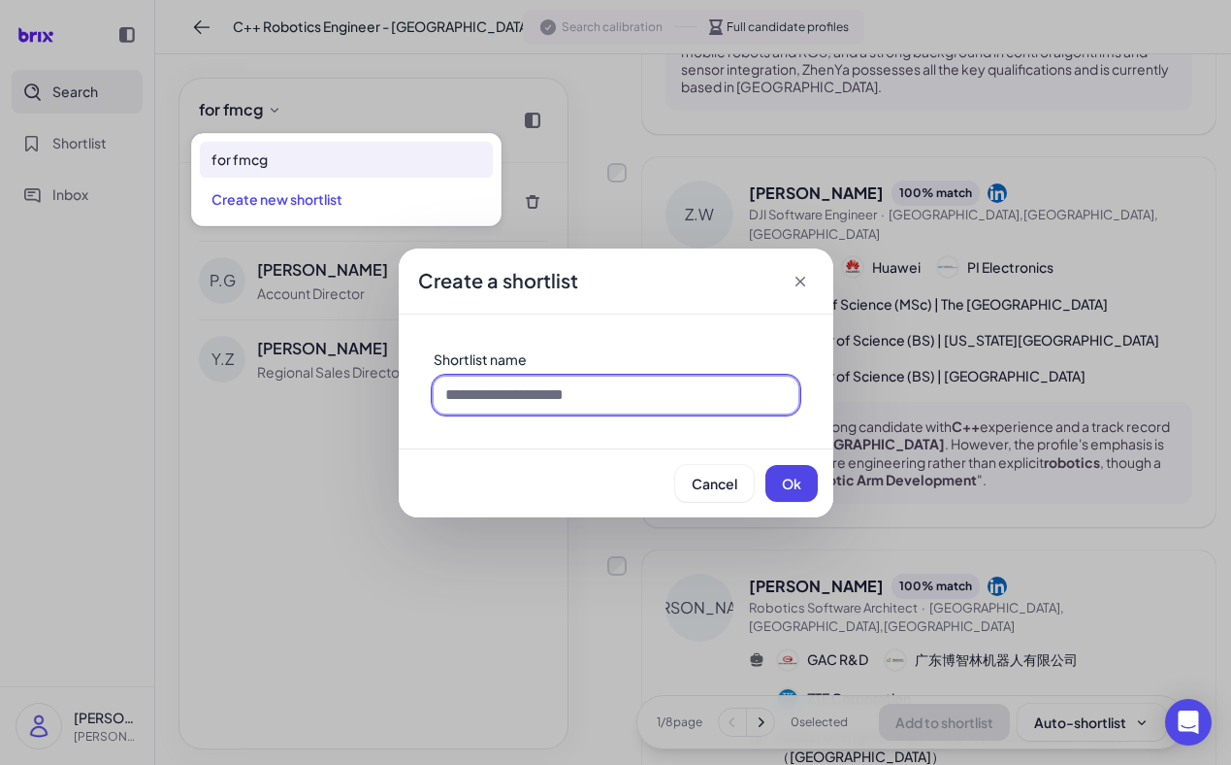
click at [564, 396] on input at bounding box center [616, 394] width 365 height 37
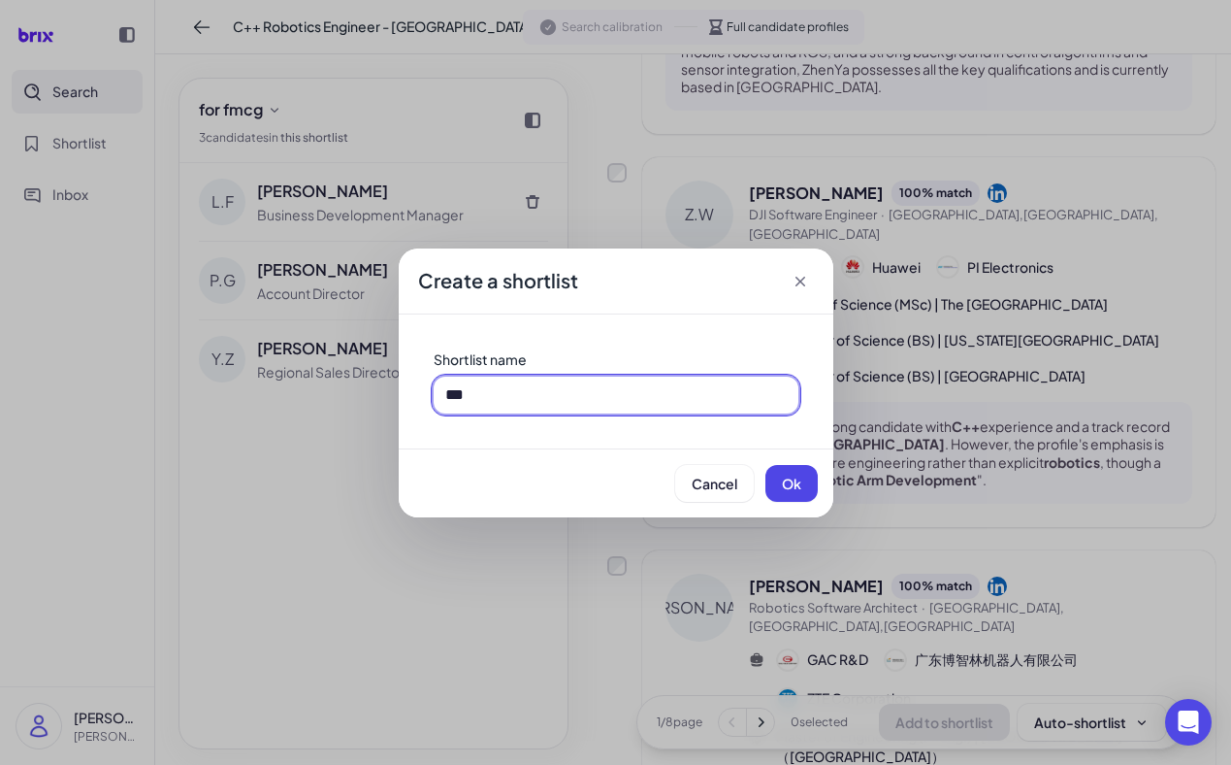
type input "*"
type input "**********"
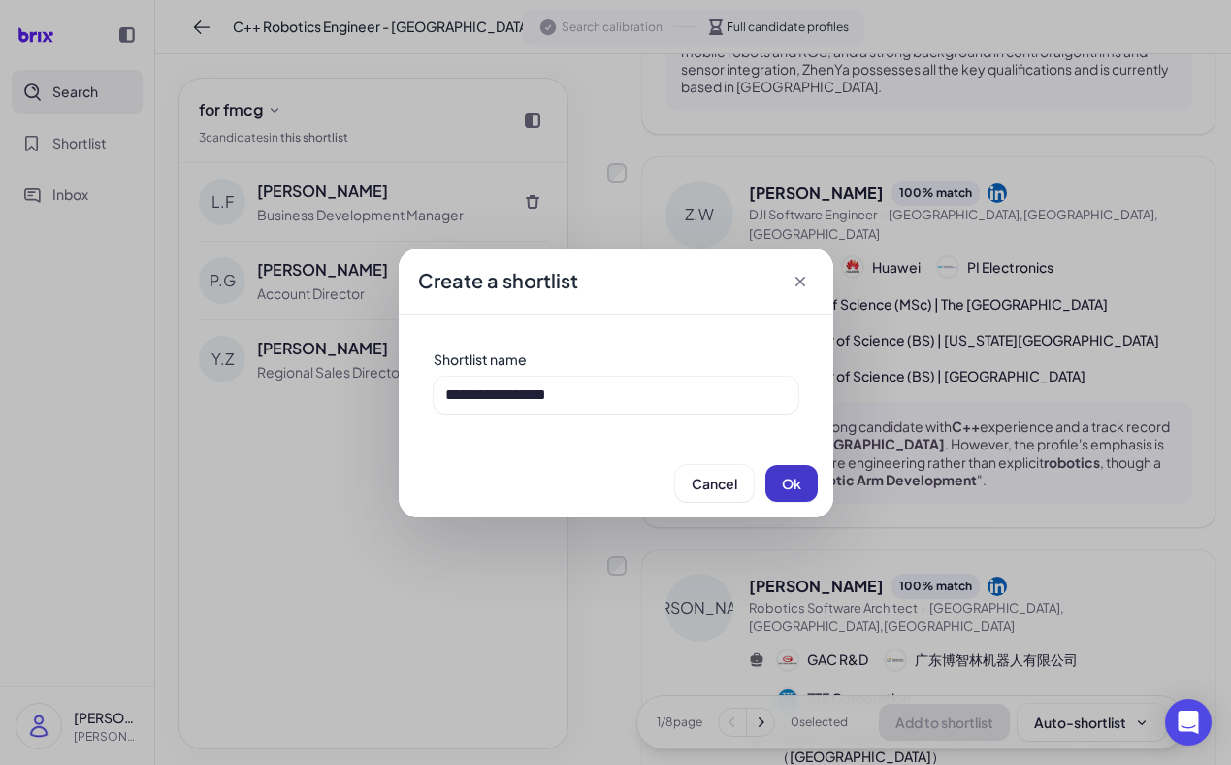
click at [786, 486] on span "Ok" at bounding box center [791, 482] width 19 height 17
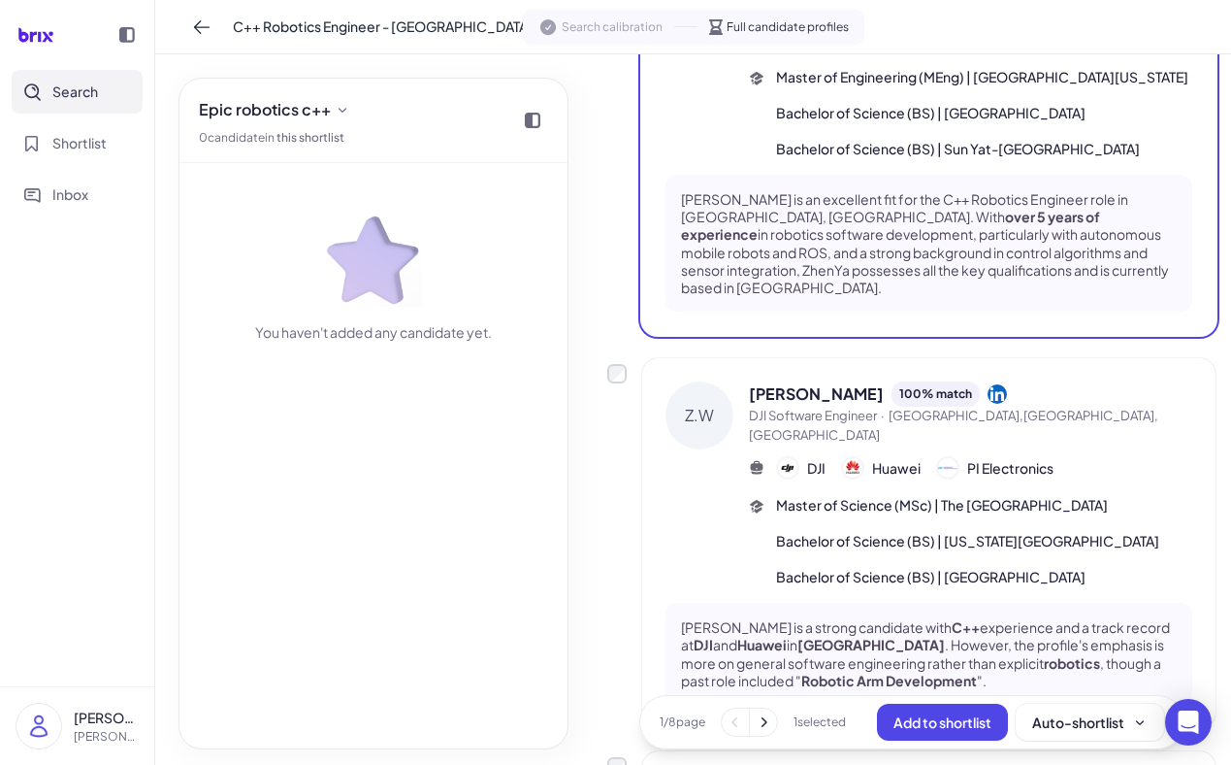
scroll to position [279, 0]
click at [616, 365] on div "[PERSON_NAME] 100 % match DJI Software Engineer · [GEOGRAPHIC_DATA],[GEOGRAPHIC…" at bounding box center [911, 542] width 608 height 370
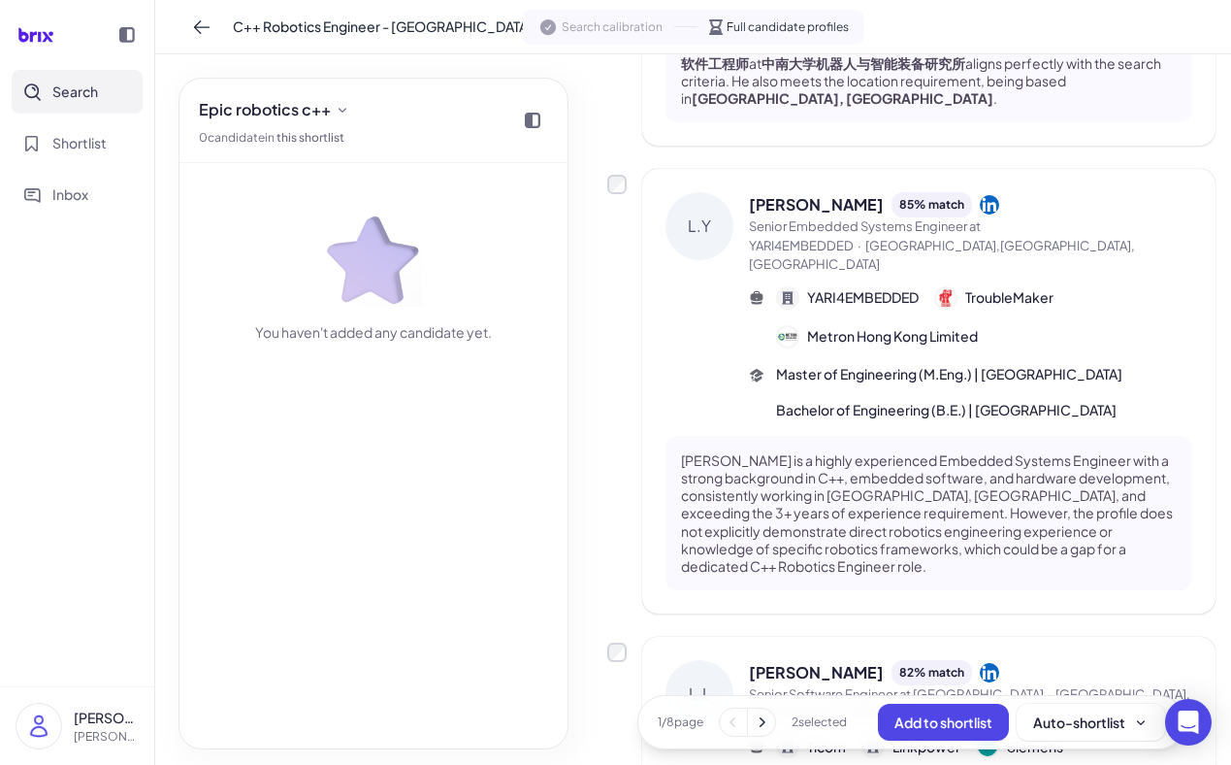
scroll to position [1368, 0]
click at [697, 191] on div "L.Y" at bounding box center [700, 225] width 68 height 68
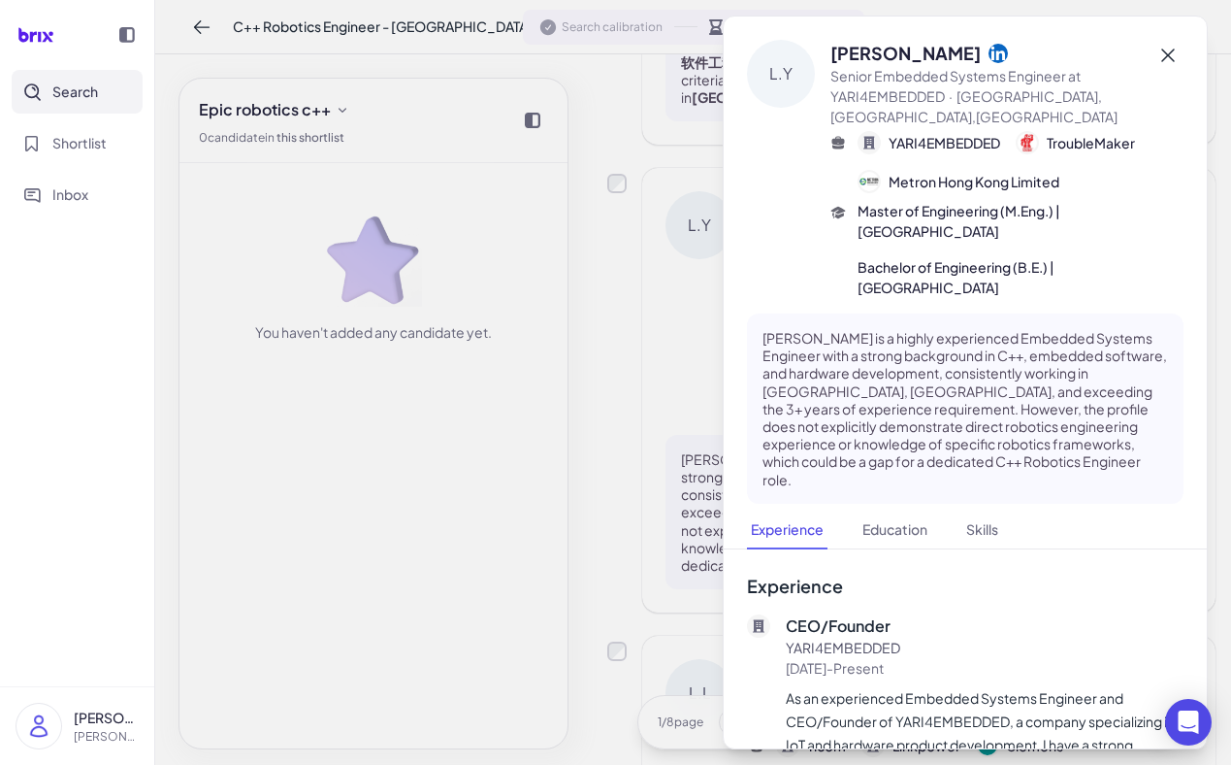
click at [1168, 64] on icon at bounding box center [1168, 55] width 23 height 23
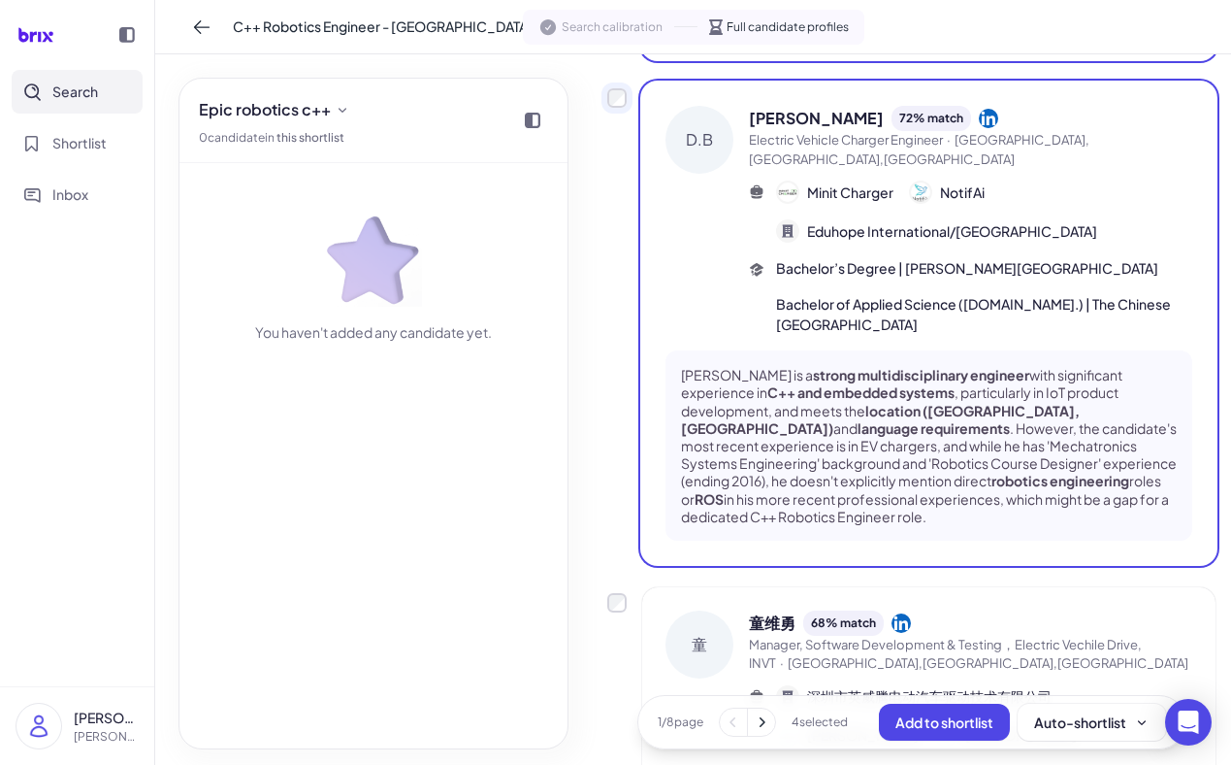
scroll to position [3277, 0]
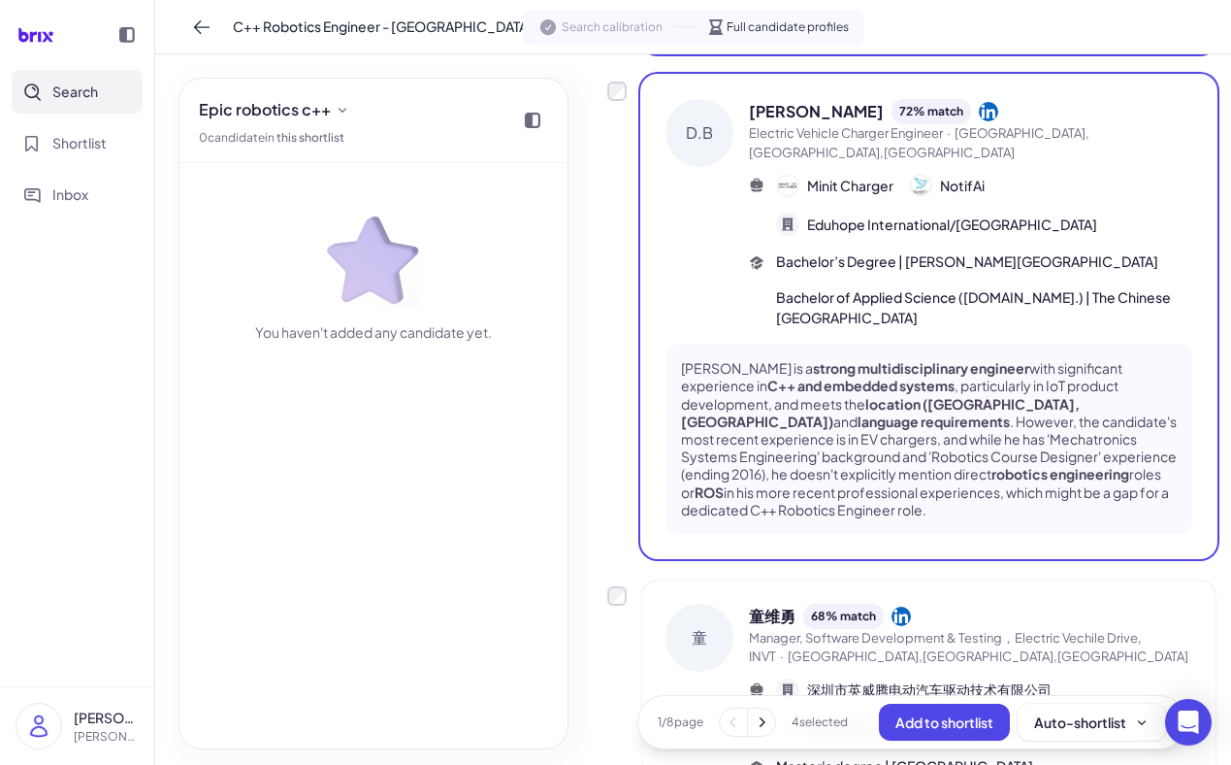
click at [732, 604] on div "童" at bounding box center [700, 638] width 68 height 68
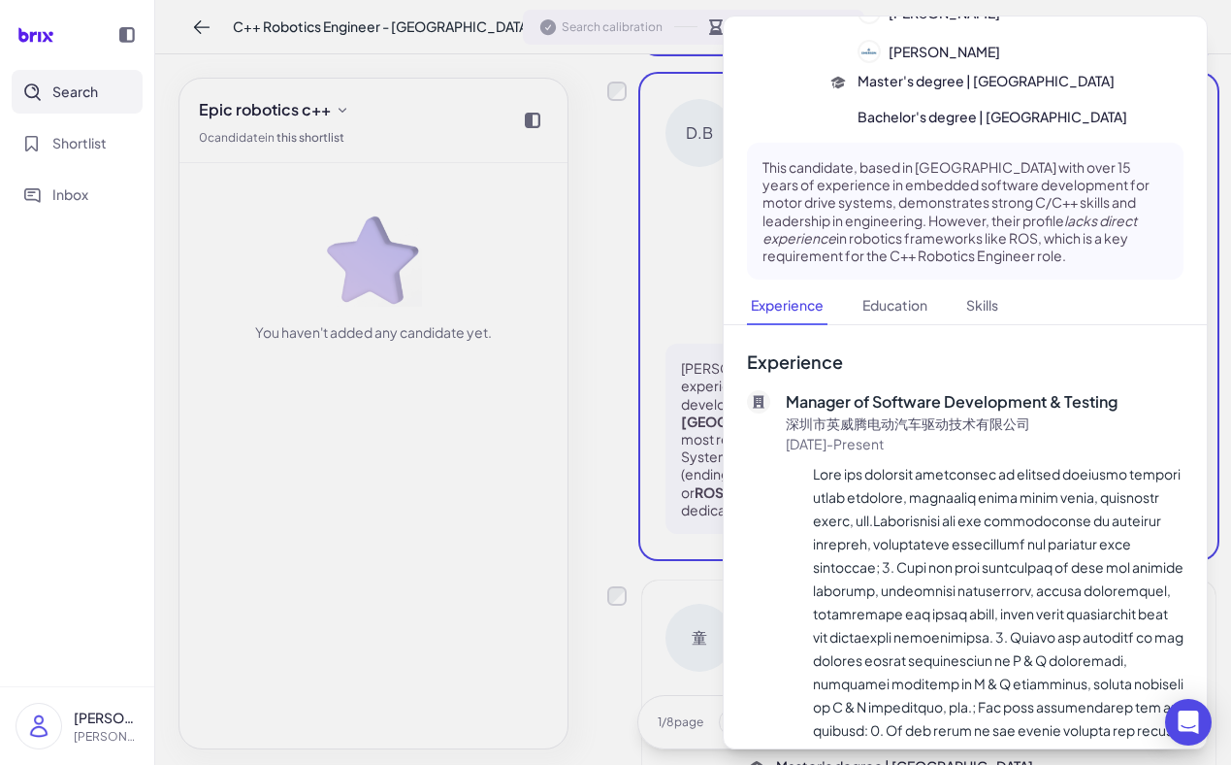
scroll to position [0, 0]
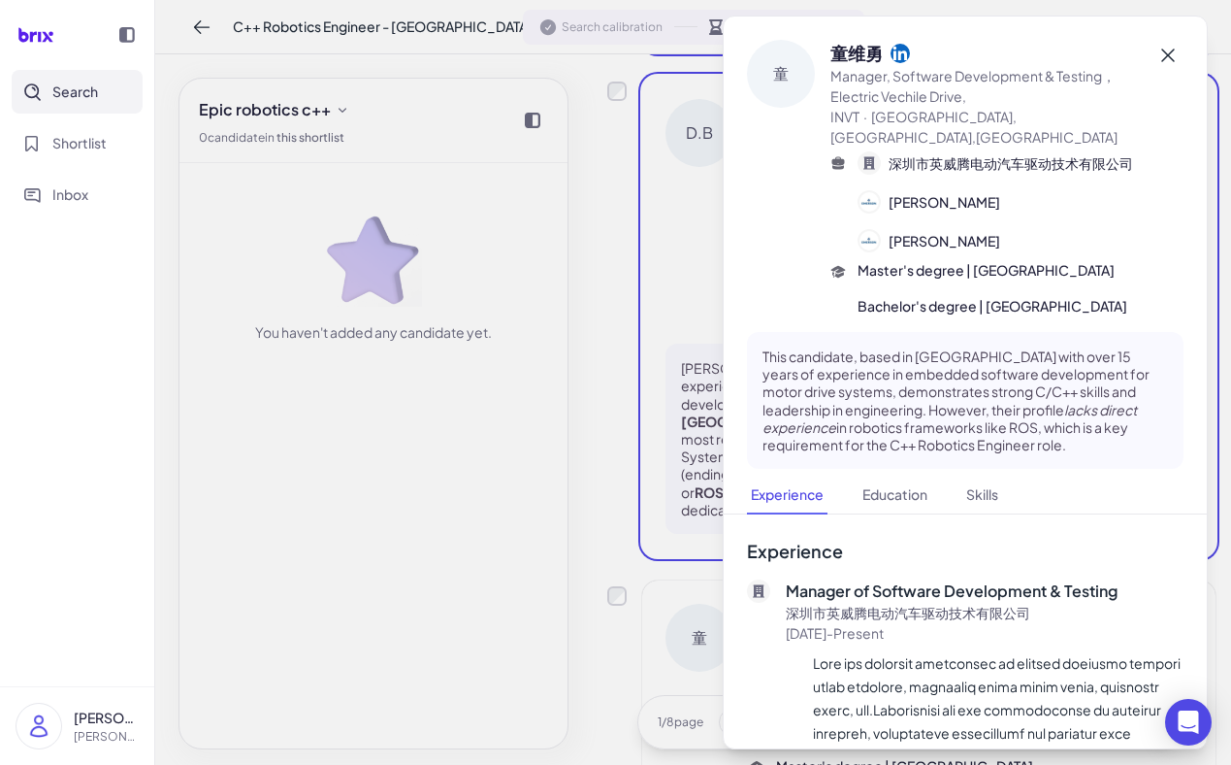
click at [1171, 49] on icon at bounding box center [1168, 55] width 23 height 23
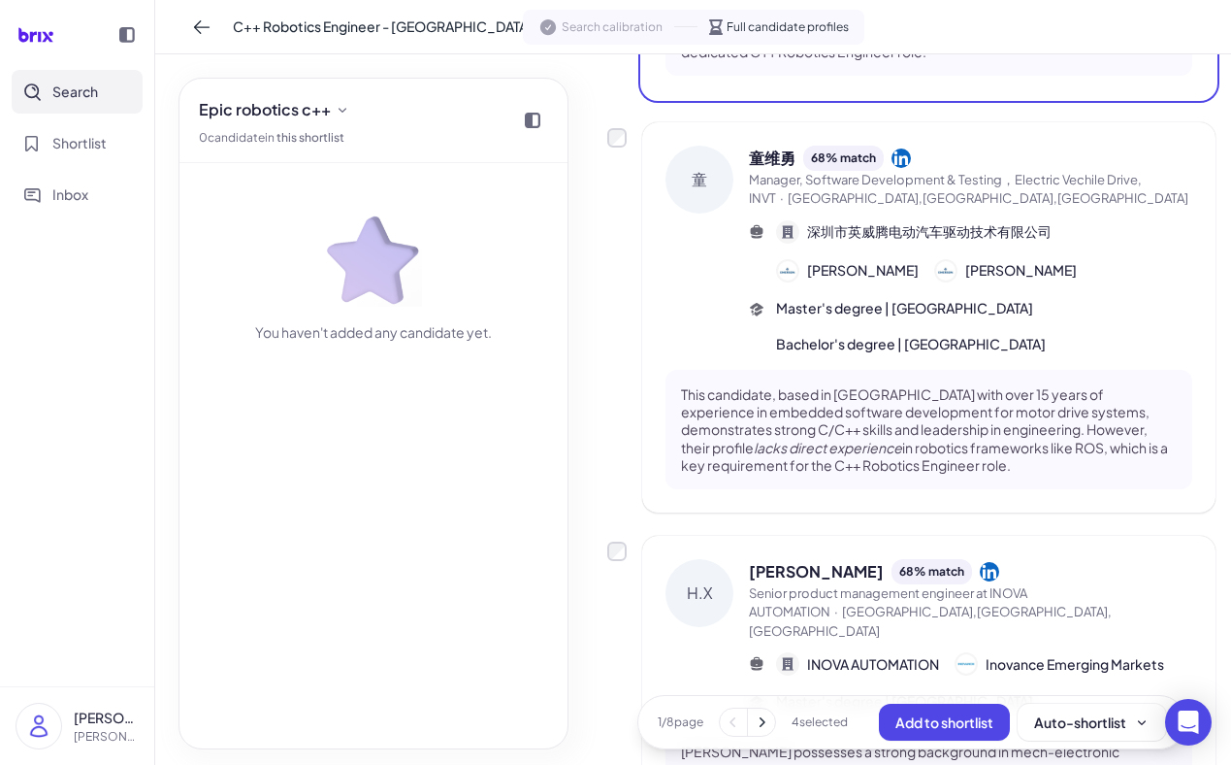
scroll to position [3785, 0]
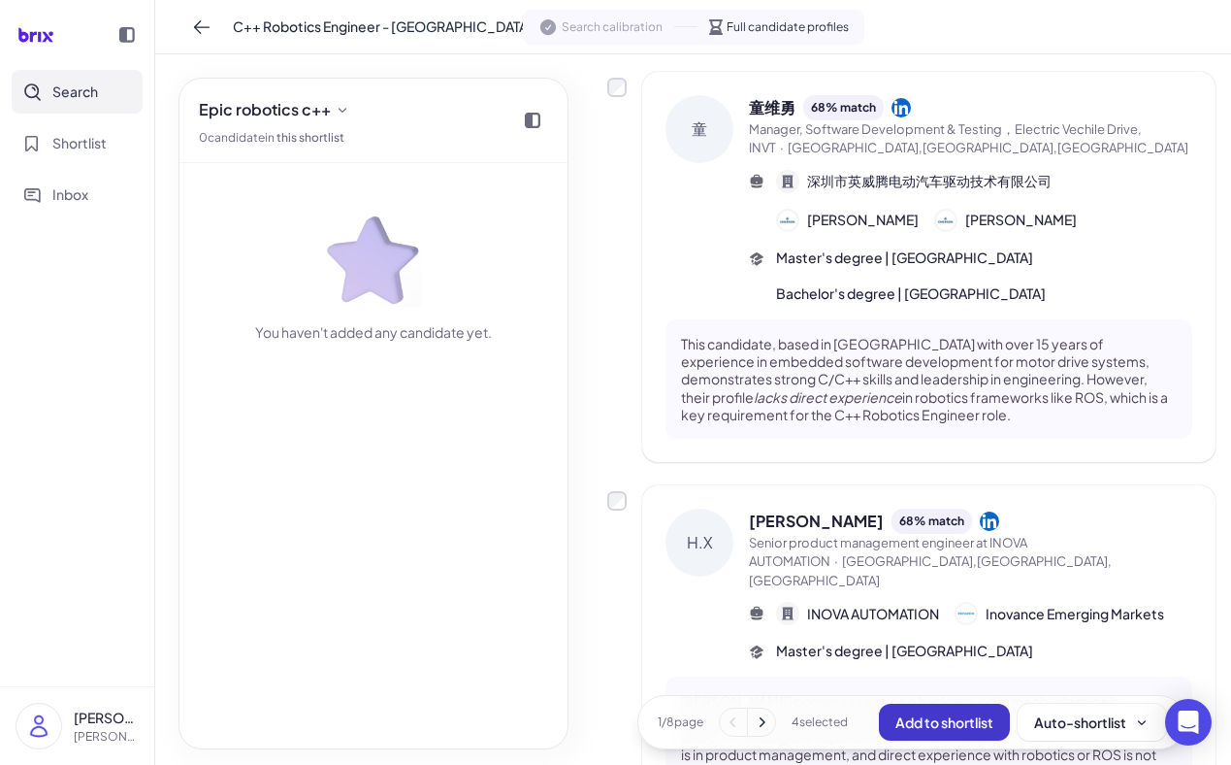
click at [942, 726] on span "Add to shortlist" at bounding box center [945, 721] width 98 height 17
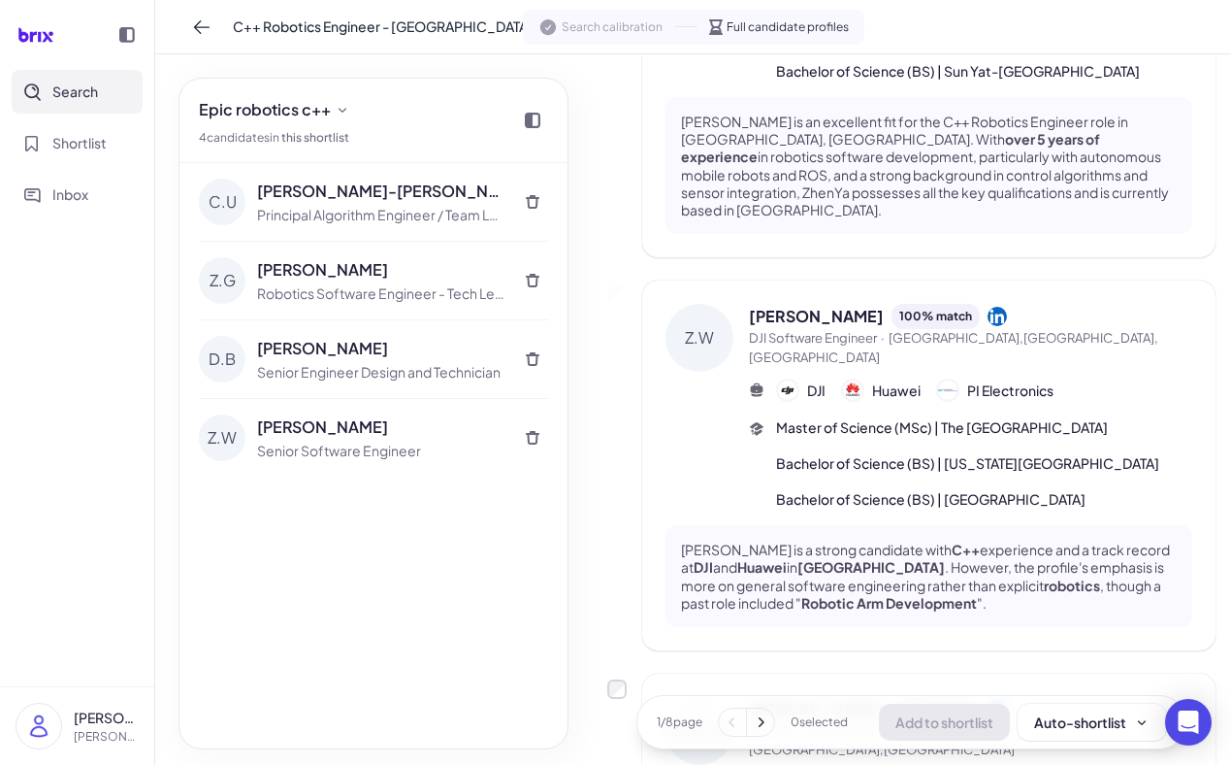
scroll to position [0, 0]
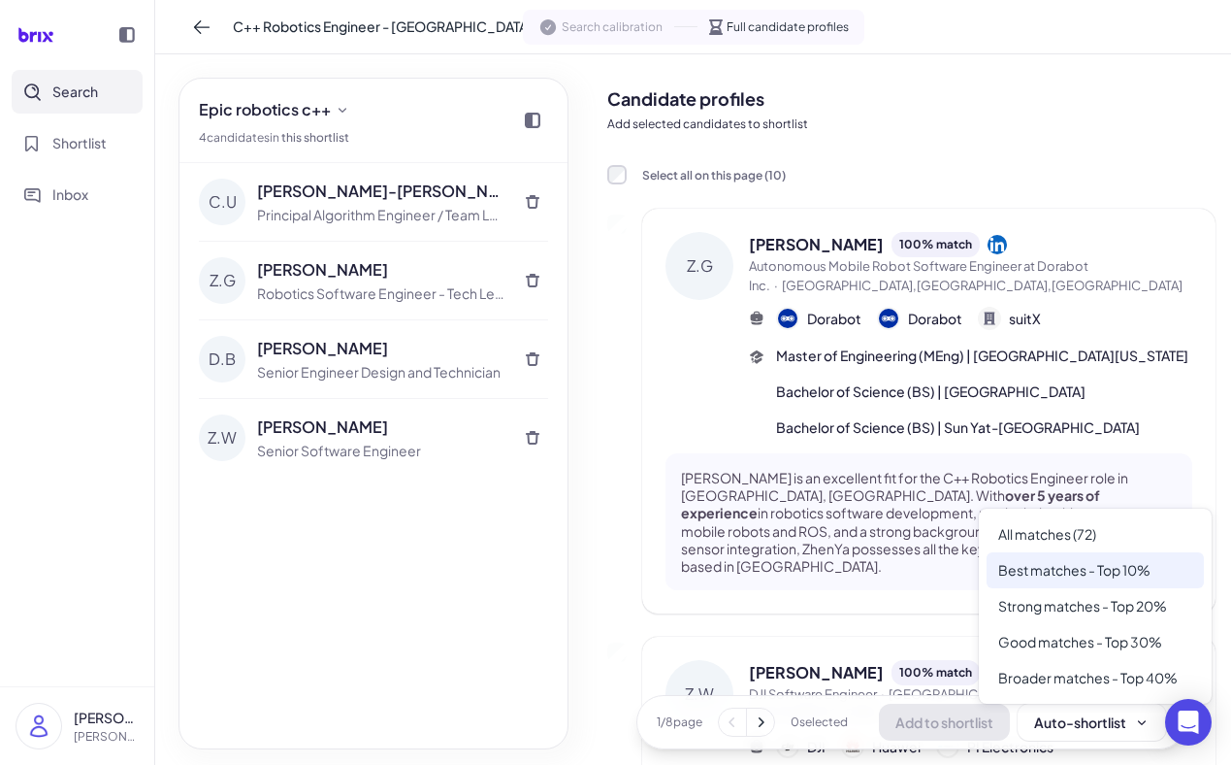
click at [1092, 574] on div "Best matches - Top 10%" at bounding box center [1095, 570] width 217 height 36
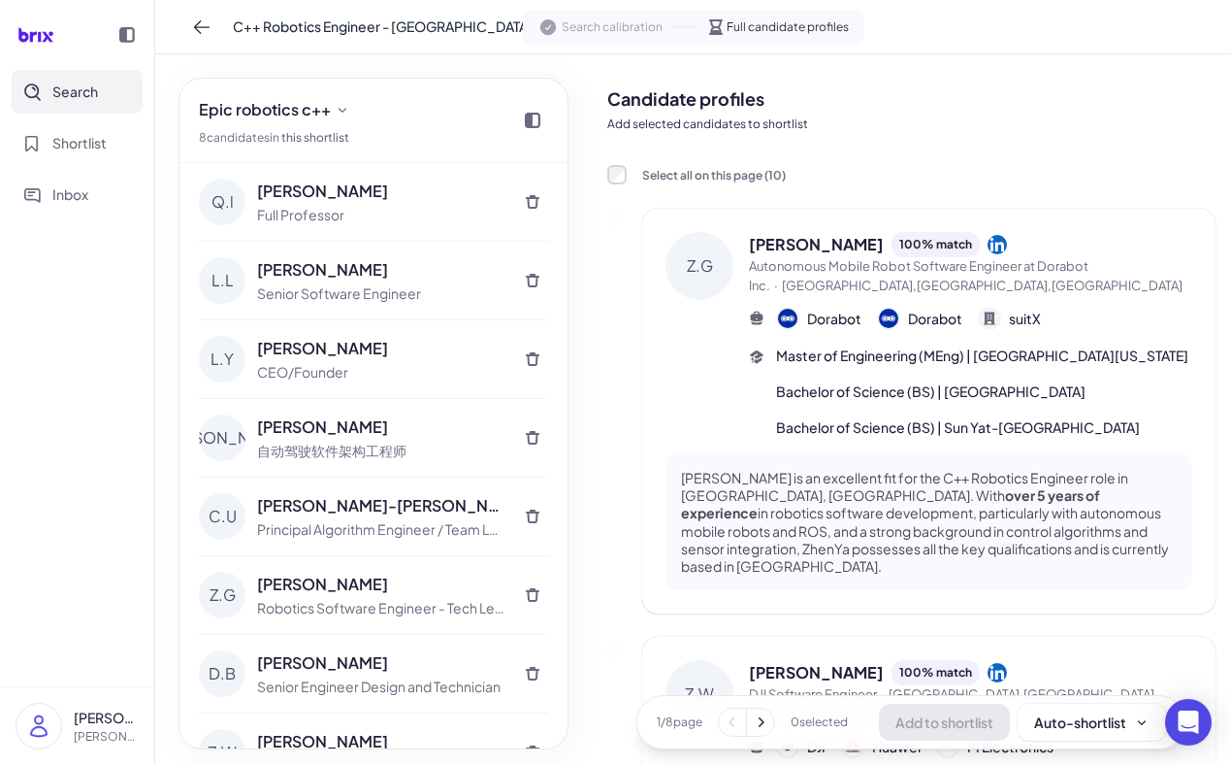
click at [327, 509] on div "[PERSON_NAME]-[PERSON_NAME]" at bounding box center [381, 505] width 248 height 23
click at [210, 495] on div "C.U" at bounding box center [222, 516] width 47 height 47
click at [224, 520] on div "C.U" at bounding box center [222, 516] width 47 height 47
click at [226, 200] on div "Q.l" at bounding box center [222, 202] width 47 height 47
click at [74, 143] on span "Shortlist" at bounding box center [79, 143] width 54 height 20
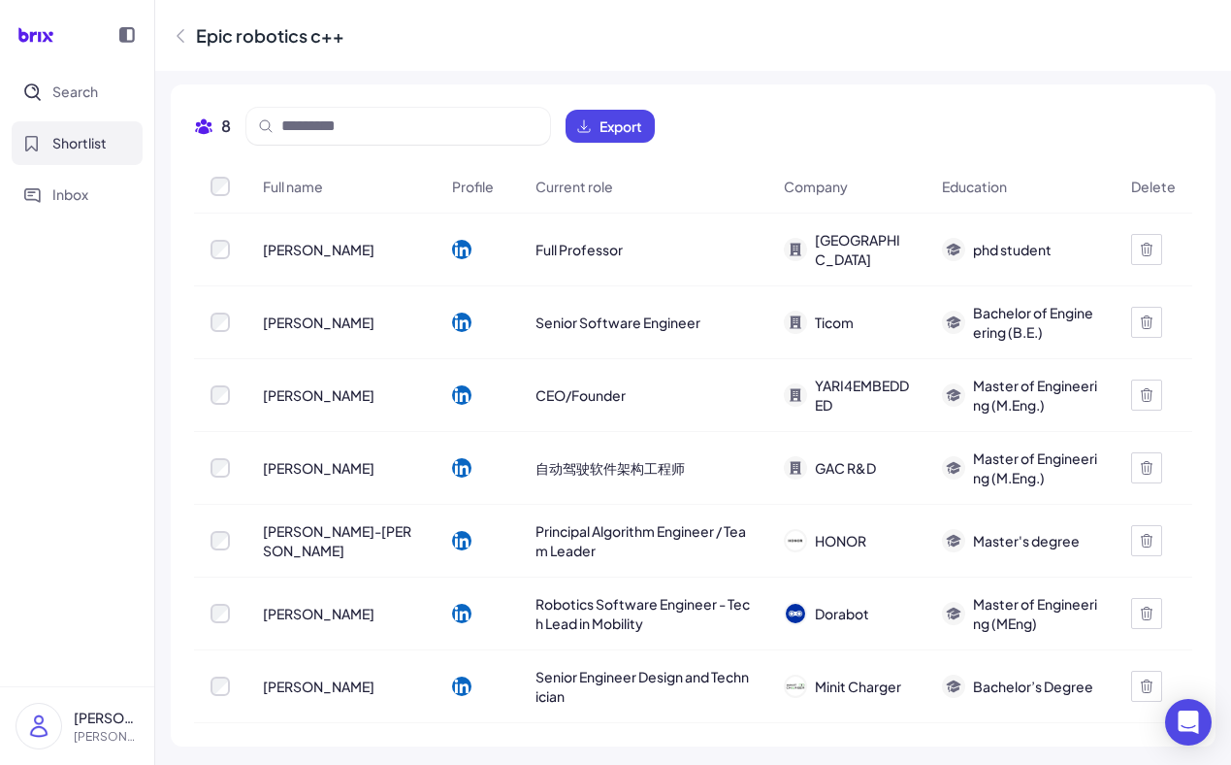
click at [324, 550] on div "[PERSON_NAME]-[PERSON_NAME]" at bounding box center [340, 541] width 187 height 70
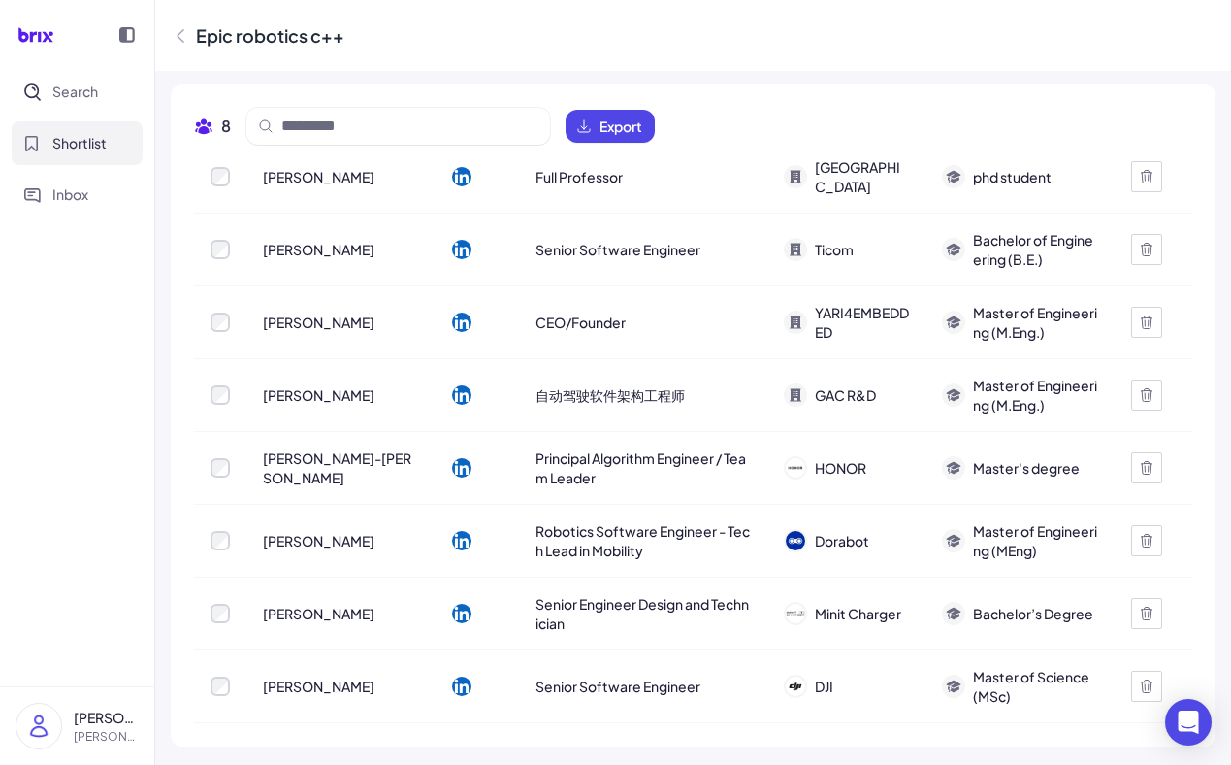
click at [571, 687] on span "Senior Software Engineer" at bounding box center [618, 685] width 165 height 19
click at [452, 684] on icon at bounding box center [461, 685] width 19 height 19
click at [437, 619] on div at bounding box center [478, 613] width 82 height 54
click at [452, 616] on icon at bounding box center [461, 613] width 19 height 19
click at [1149, 618] on icon at bounding box center [1147, 613] width 16 height 16
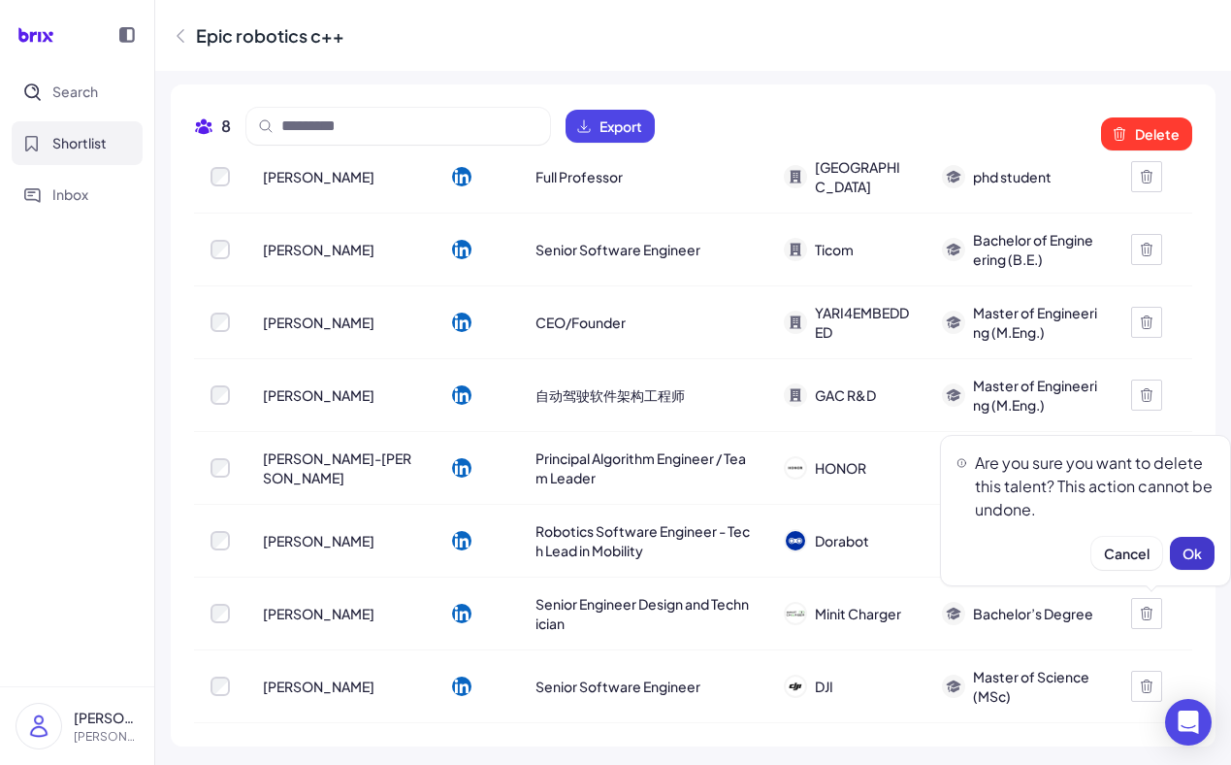
click at [1195, 558] on span "Ok" at bounding box center [1192, 552] width 19 height 17
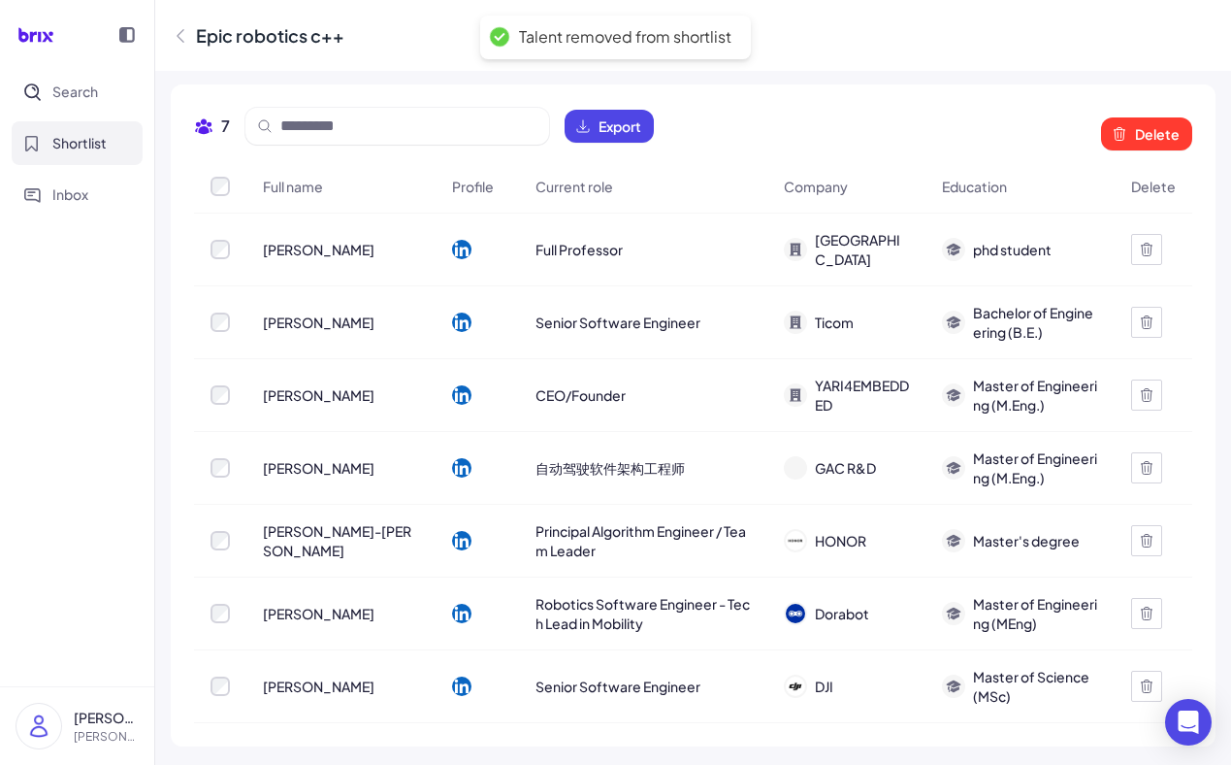
scroll to position [0, 0]
click at [588, 127] on icon at bounding box center [583, 126] width 16 height 16
click at [211, 193] on label at bounding box center [220, 186] width 19 height 19
click at [588, 137] on button "Export" at bounding box center [609, 126] width 89 height 33
click at [64, 76] on button "Search" at bounding box center [77, 92] width 131 height 44
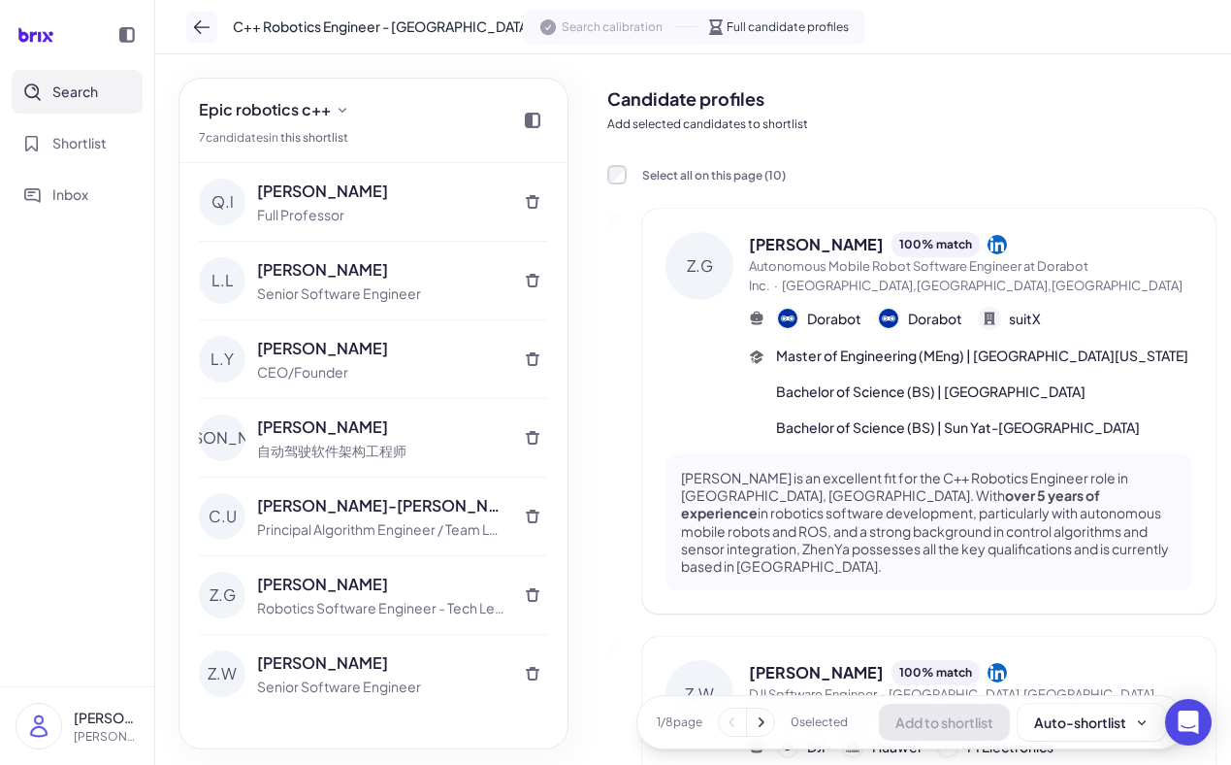
click at [203, 28] on icon at bounding box center [201, 26] width 19 height 19
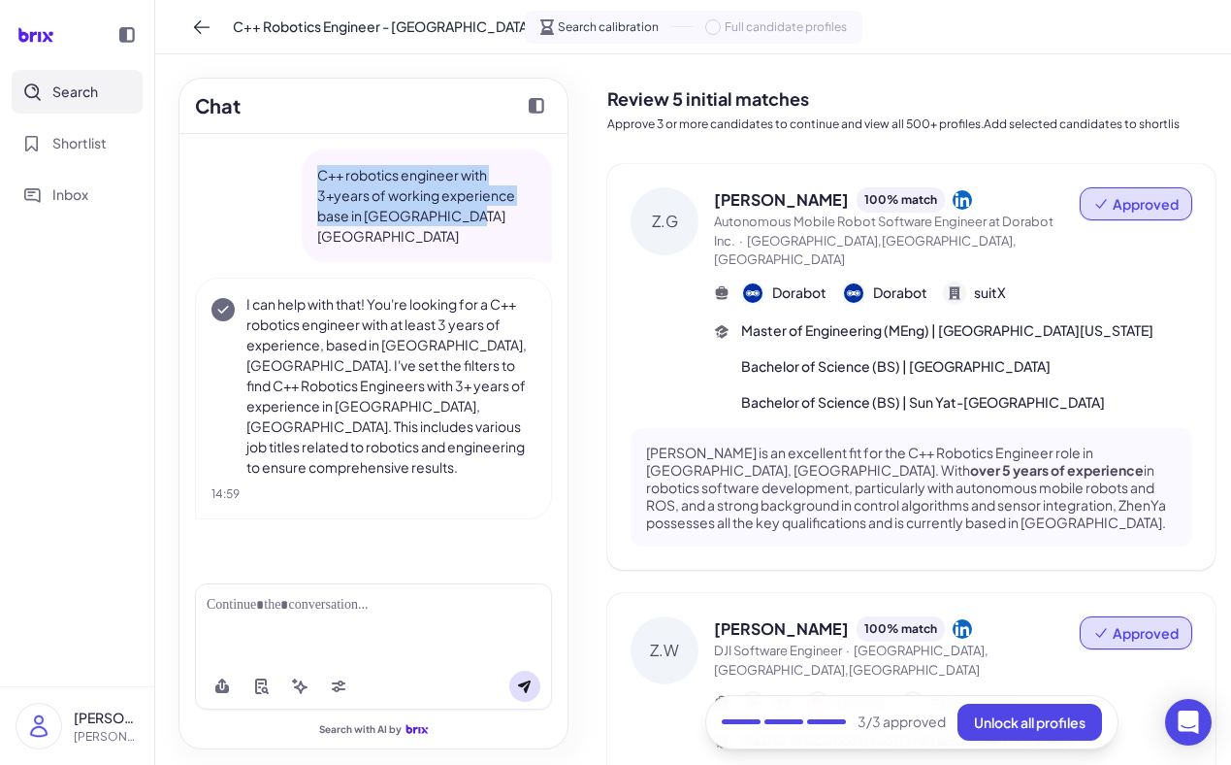
drag, startPoint x: 321, startPoint y: 172, endPoint x: 471, endPoint y: 216, distance: 155.9
click at [472, 216] on p "C++ robotics engineer with 3+years of working experience base in [GEOGRAPHIC_DA…" at bounding box center [426, 206] width 219 height 82
copy p "C++ robotics engineer with 3+years of working experience base in [GEOGRAPHIC_DA…"
